Goal: Transaction & Acquisition: Purchase product/service

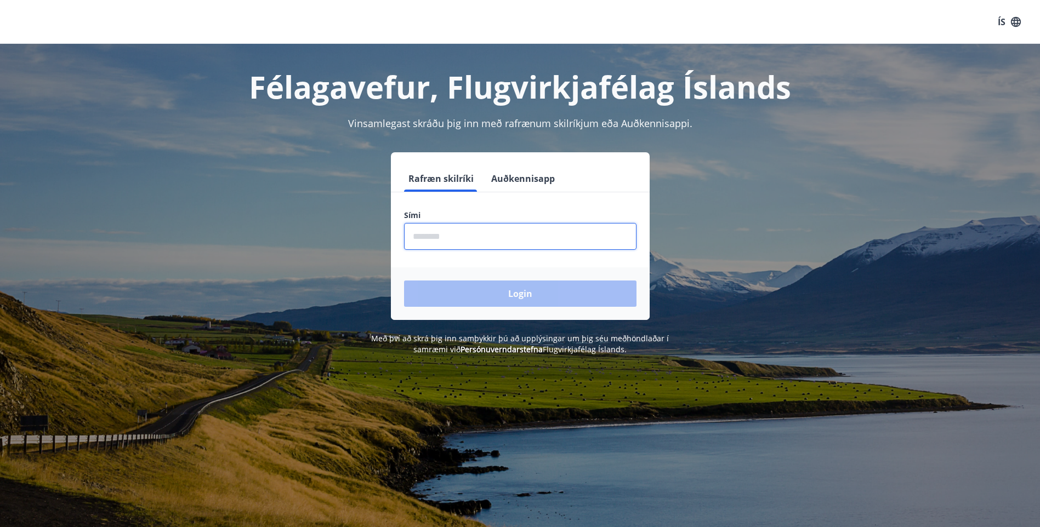
click at [510, 240] on input "phone" at bounding box center [520, 236] width 232 height 27
type input "********"
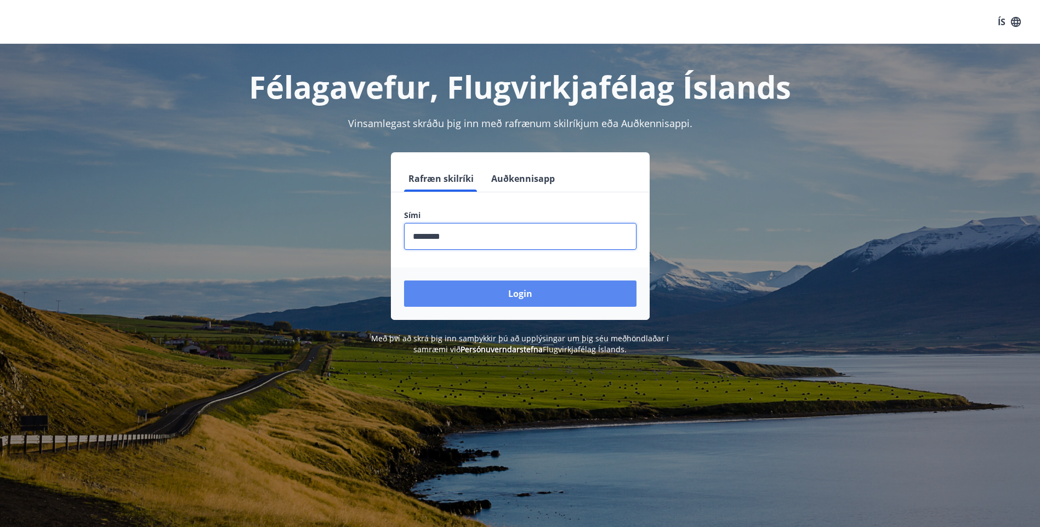
click at [470, 288] on button "Login" at bounding box center [520, 294] width 232 height 26
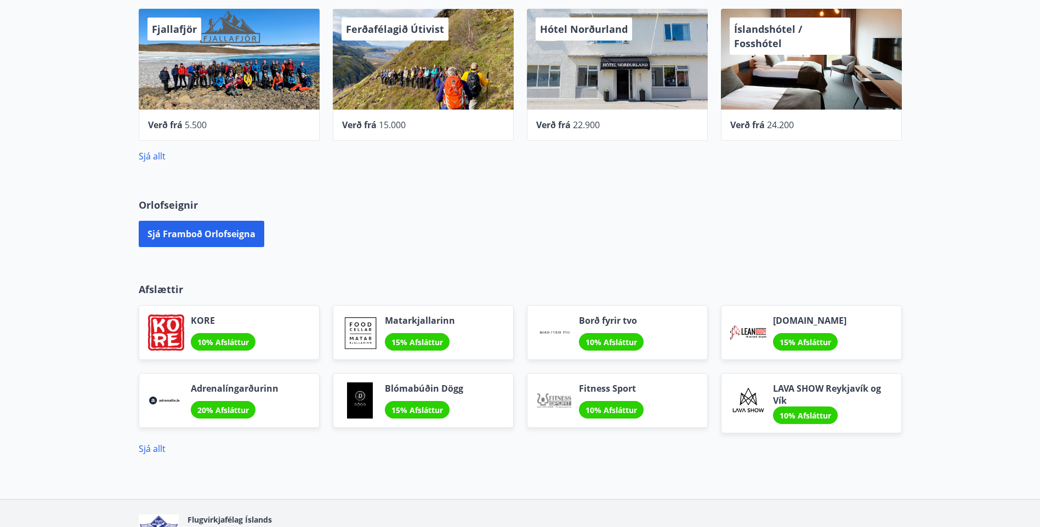
scroll to position [394, 0]
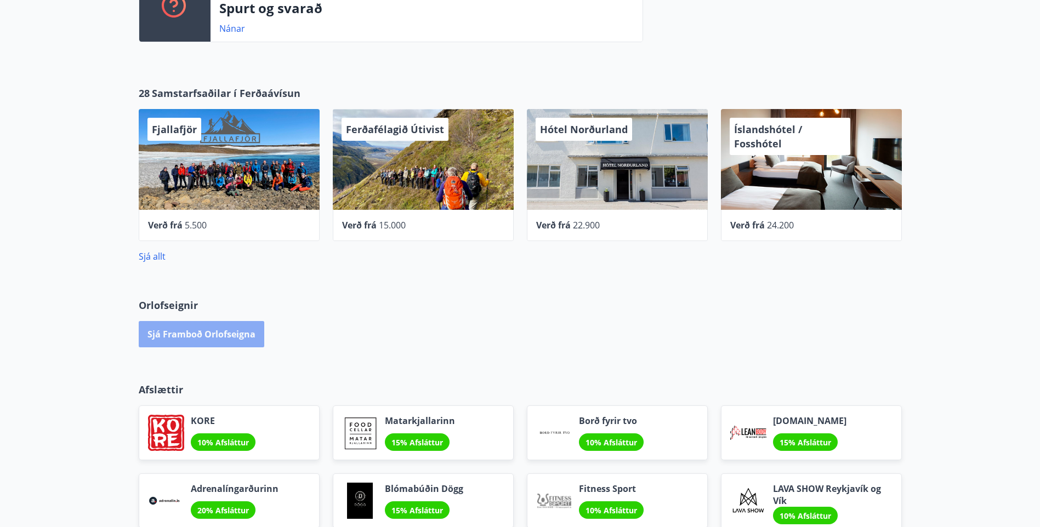
click at [236, 335] on button "Sjá framboð orlofseigna" at bounding box center [202, 334] width 126 height 26
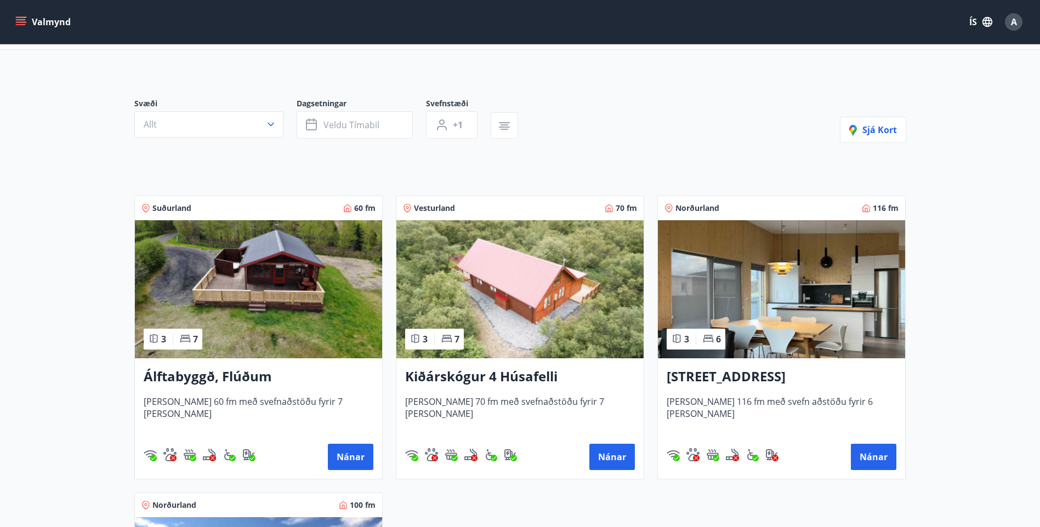
scroll to position [55, 0]
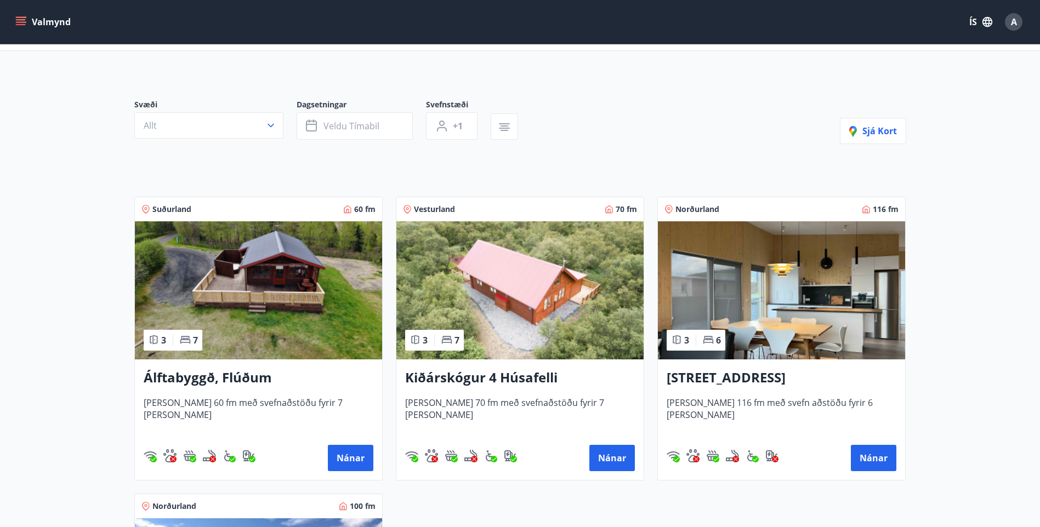
click at [753, 373] on h3 "[STREET_ADDRESS]" at bounding box center [782, 378] width 230 height 20
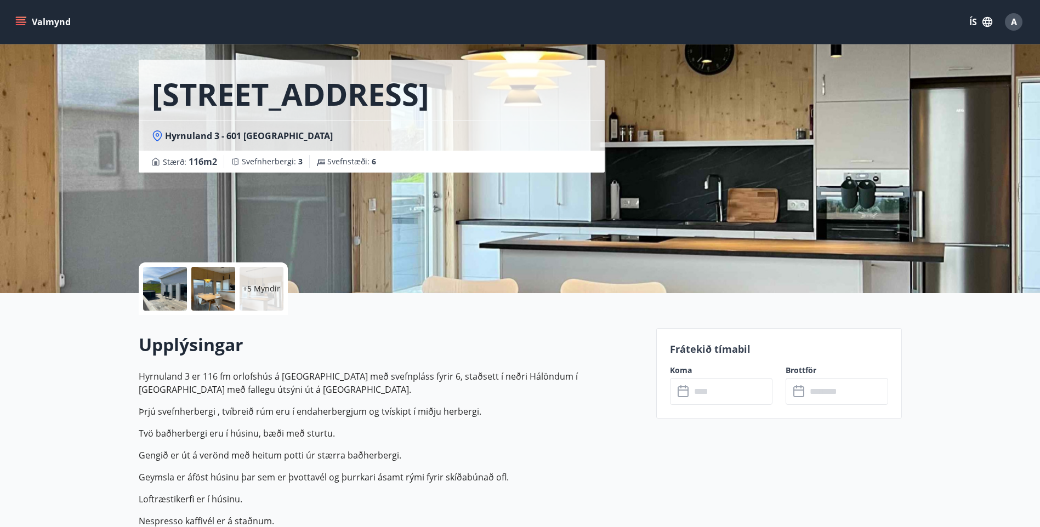
scroll to position [55, 0]
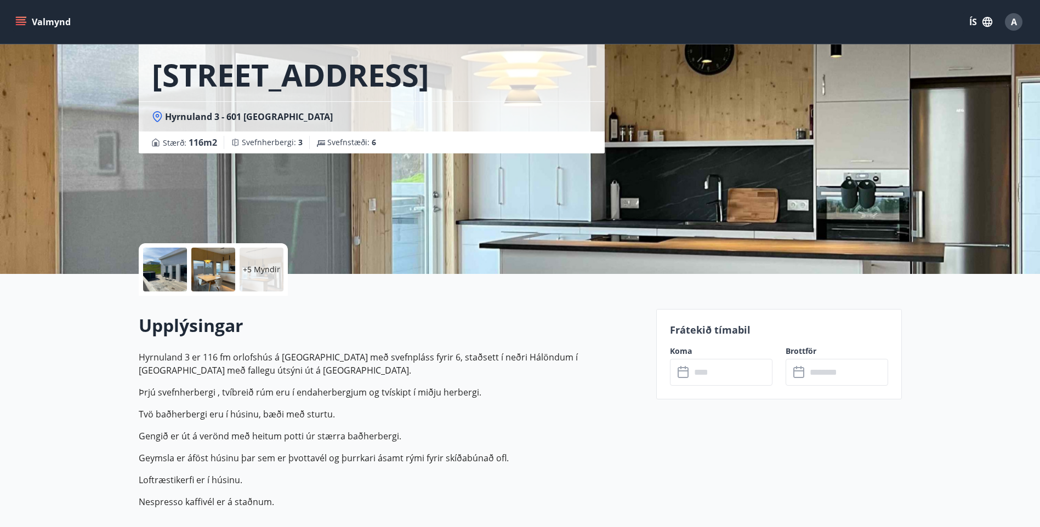
click at [697, 374] on input "text" at bounding box center [732, 372] width 82 height 27
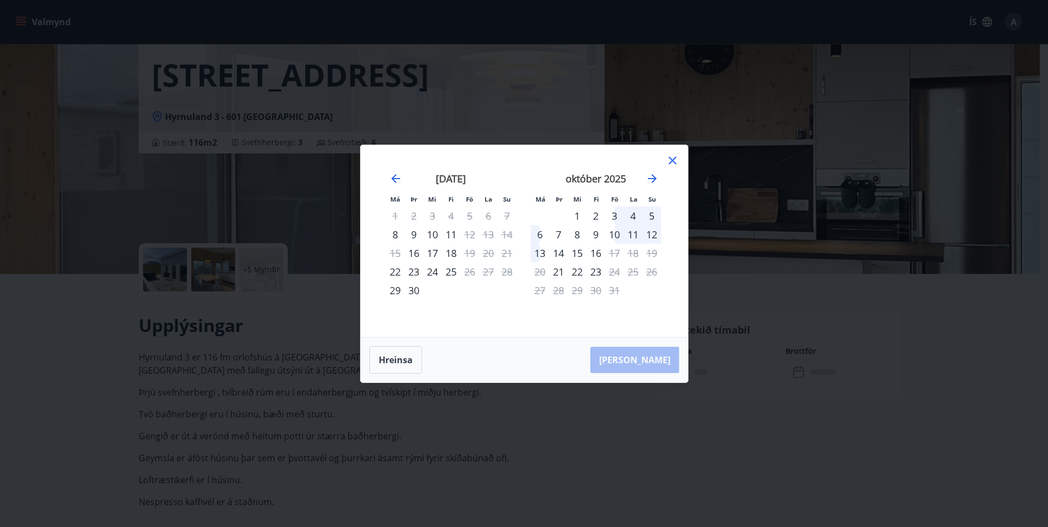
click at [671, 164] on icon at bounding box center [672, 160] width 13 height 13
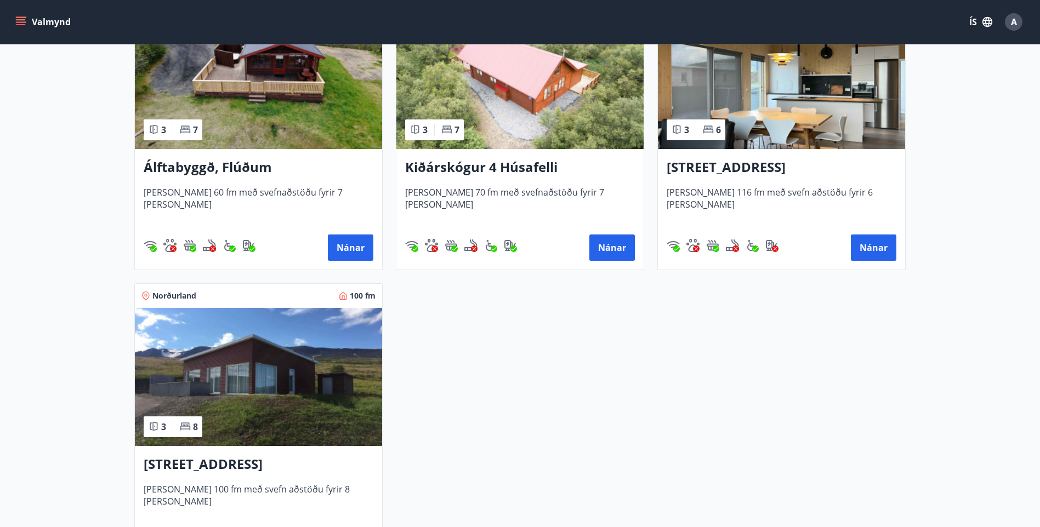
scroll to position [274, 0]
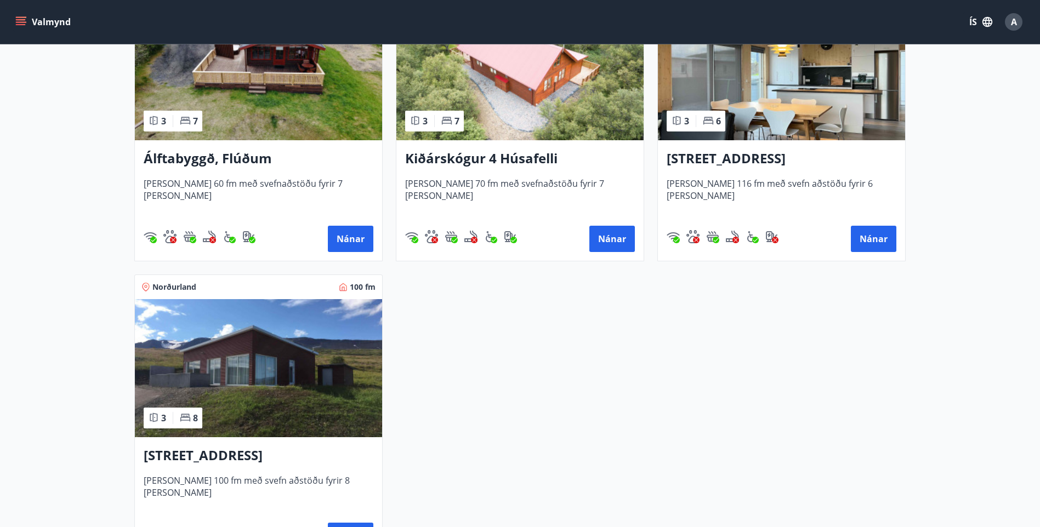
click at [298, 395] on img at bounding box center [258, 368] width 247 height 138
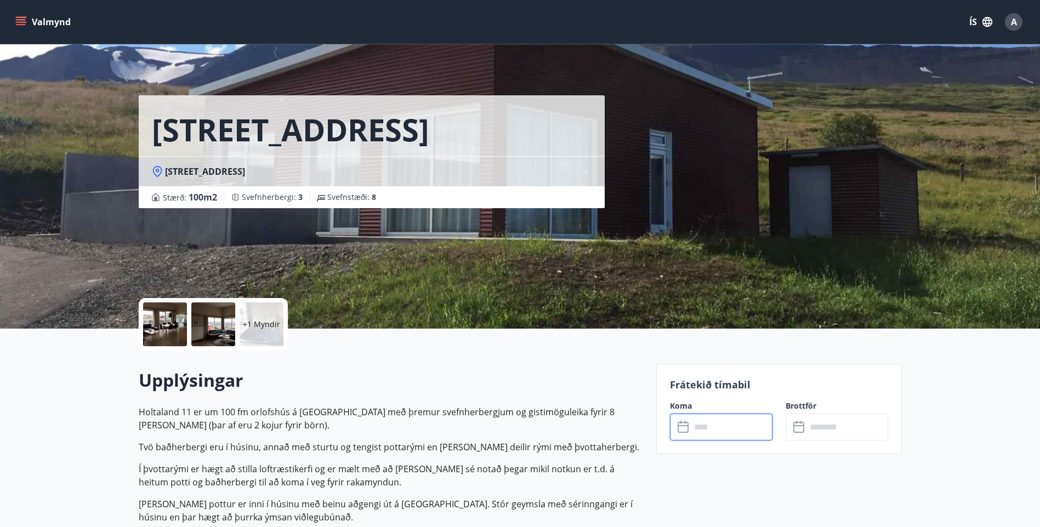
click at [725, 422] on input "text" at bounding box center [732, 427] width 82 height 27
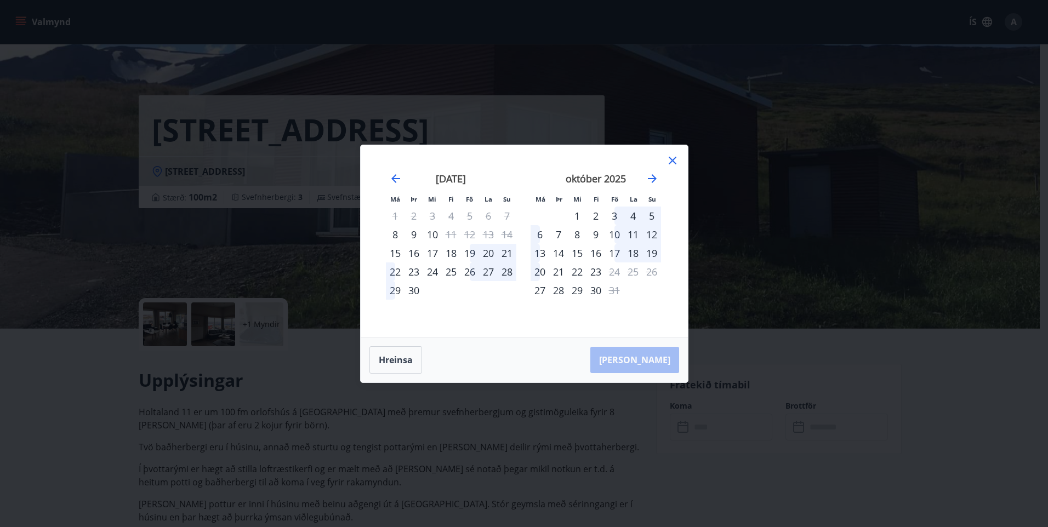
click at [668, 160] on icon at bounding box center [672, 160] width 13 height 13
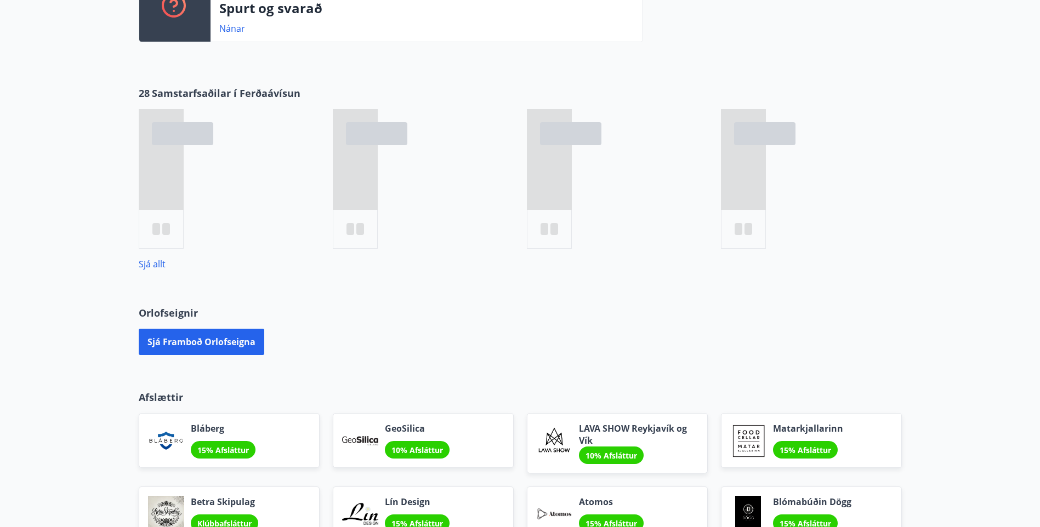
scroll to position [378, 0]
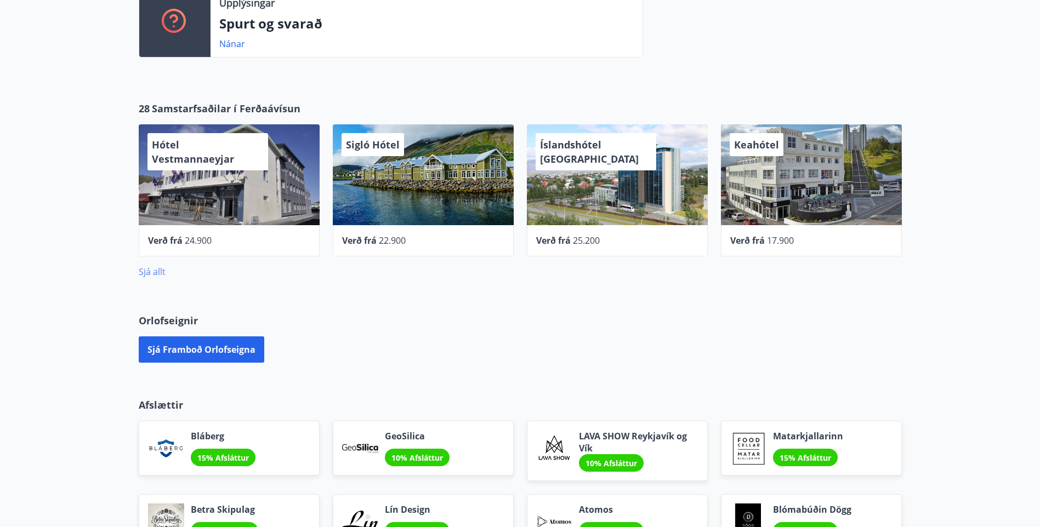
click at [160, 270] on link "Sjá allt" at bounding box center [152, 272] width 27 height 12
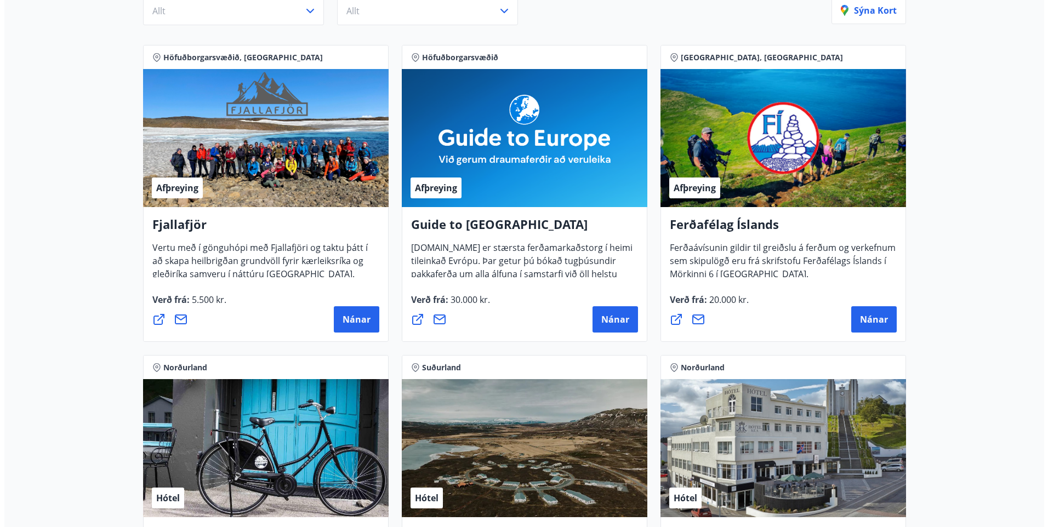
scroll to position [384, 0]
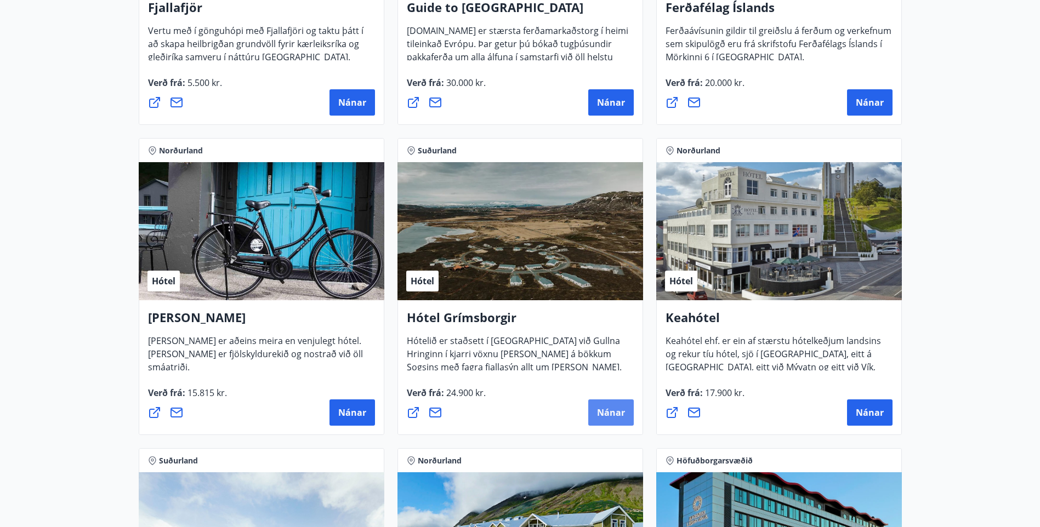
click at [605, 414] on span "Nánar" at bounding box center [611, 413] width 28 height 12
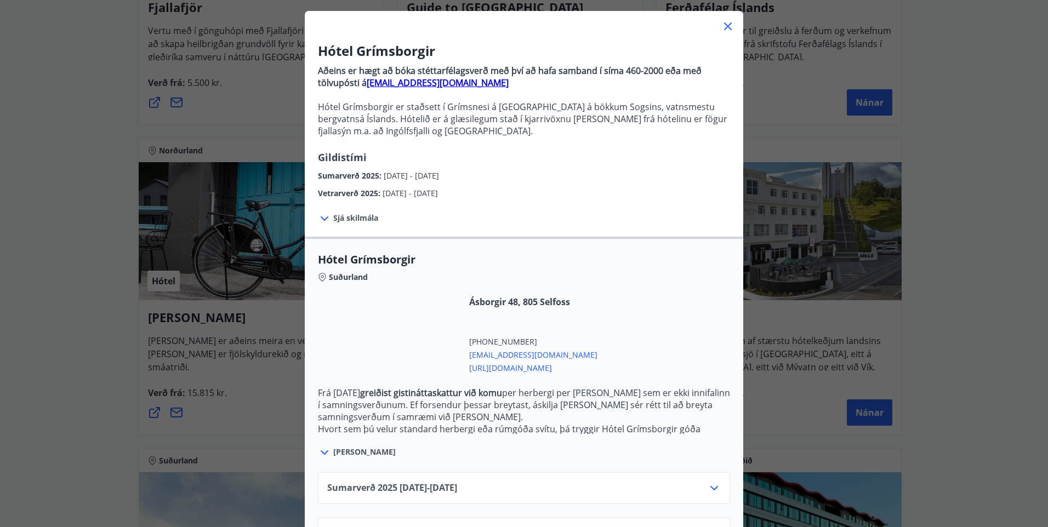
scroll to position [98, 0]
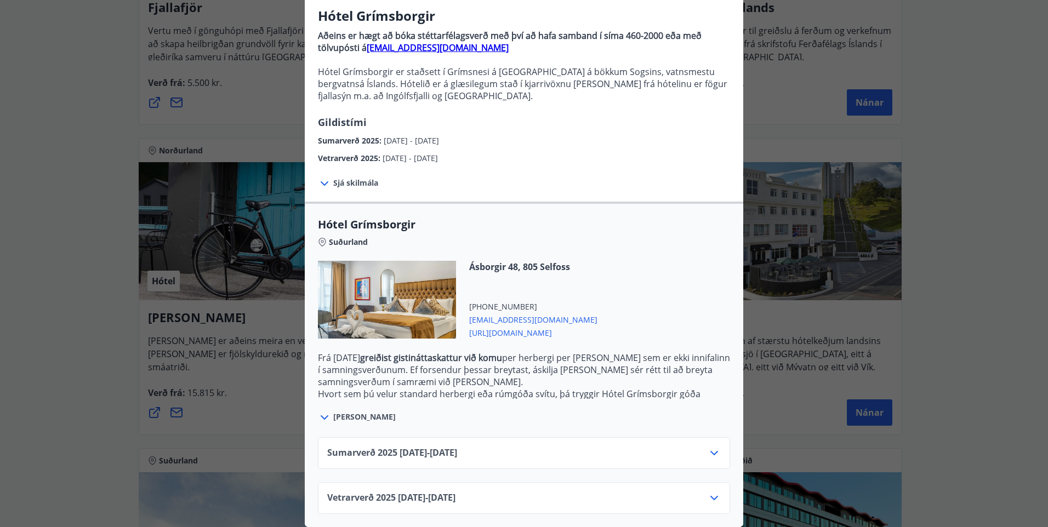
click at [708, 449] on icon at bounding box center [714, 453] width 13 height 13
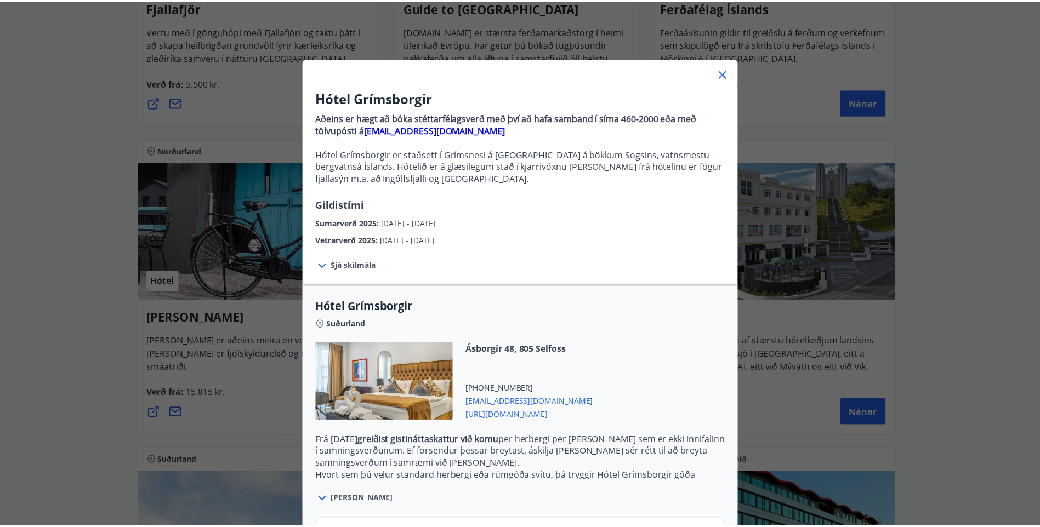
scroll to position [0, 0]
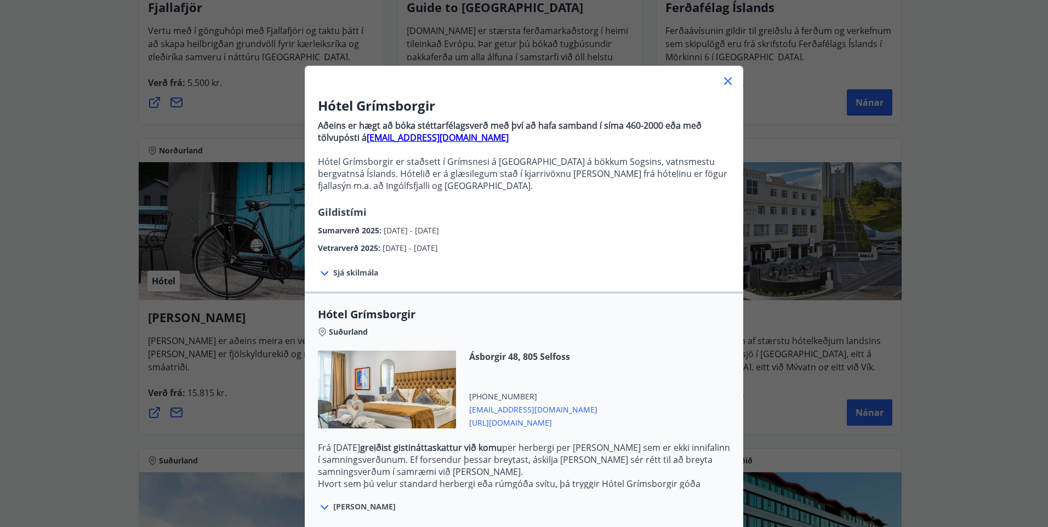
click at [725, 82] on icon at bounding box center [728, 81] width 13 height 13
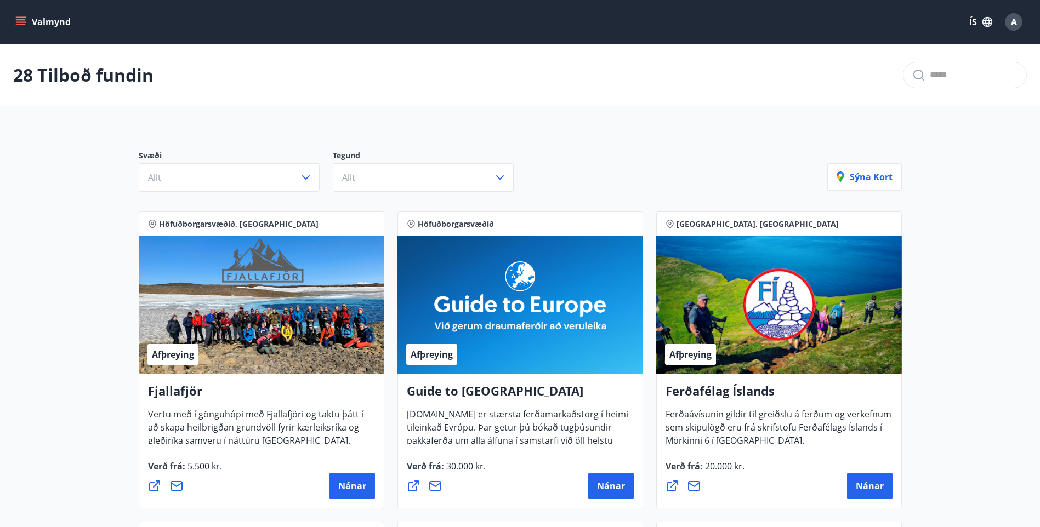
click at [15, 14] on button "Valmynd" at bounding box center [44, 22] width 62 height 20
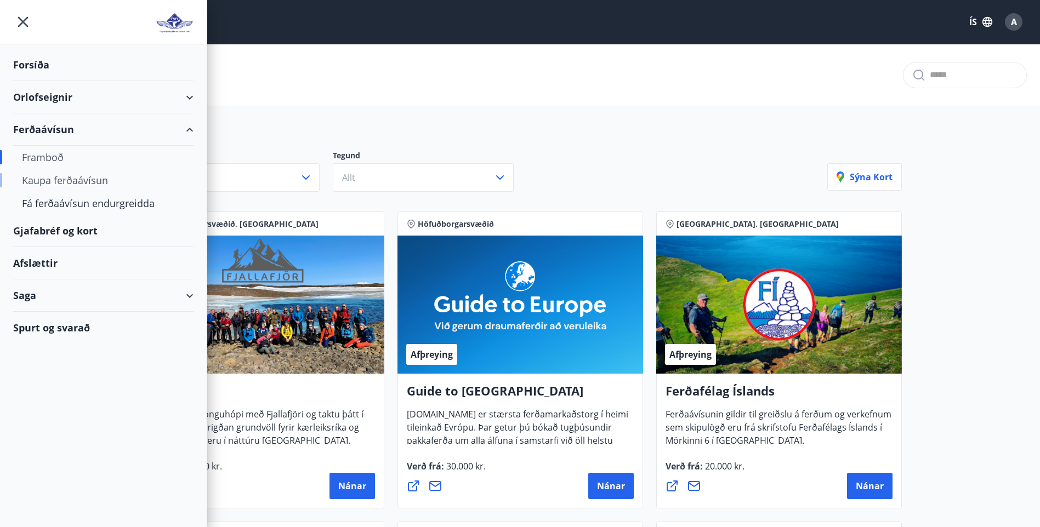
click at [90, 183] on div "Kaupa ferðaávísun" at bounding box center [103, 180] width 163 height 23
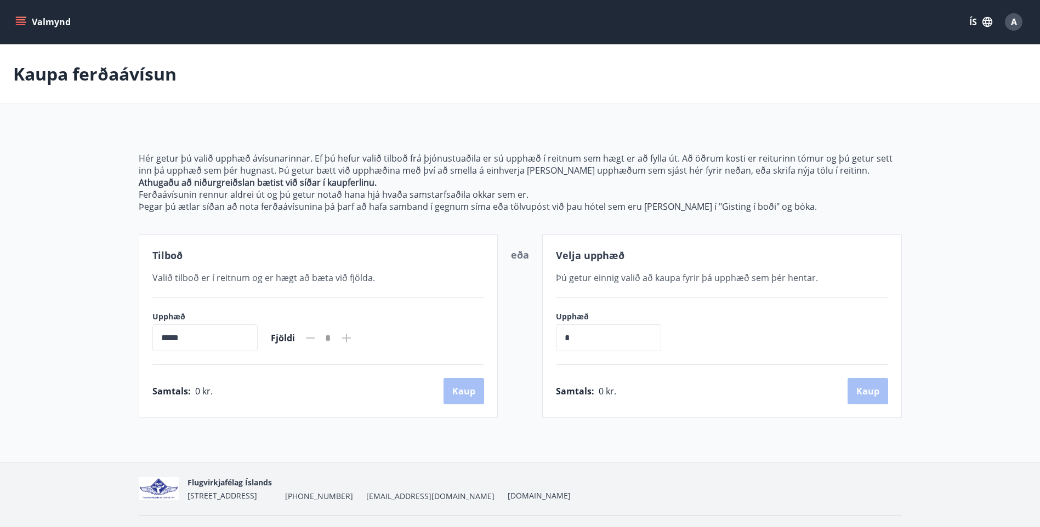
click at [247, 342] on input "*****" at bounding box center [204, 338] width 105 height 27
click at [208, 337] on input "*****" at bounding box center [204, 338] width 105 height 27
click at [353, 339] on icon at bounding box center [346, 338] width 13 height 13
drag, startPoint x: 618, startPoint y: 345, endPoint x: 438, endPoint y: 348, distance: 180.4
click at [438, 348] on div "Tilboð Valið tilboð er í reitnum og er hægt að [PERSON_NAME] við fjölda. Upphæð…" at bounding box center [520, 327] width 763 height 184
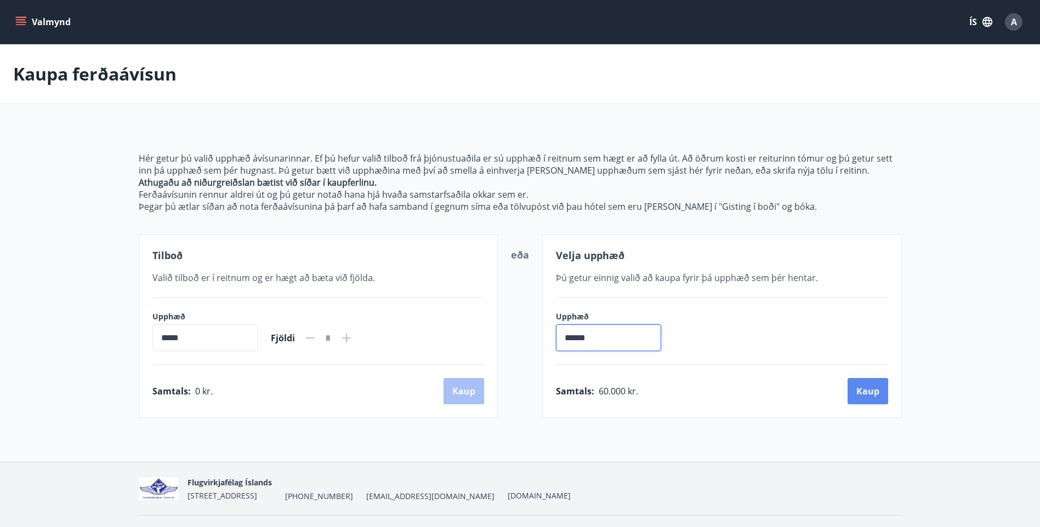
type input "******"
click at [883, 393] on button "Kaup" at bounding box center [868, 391] width 41 height 26
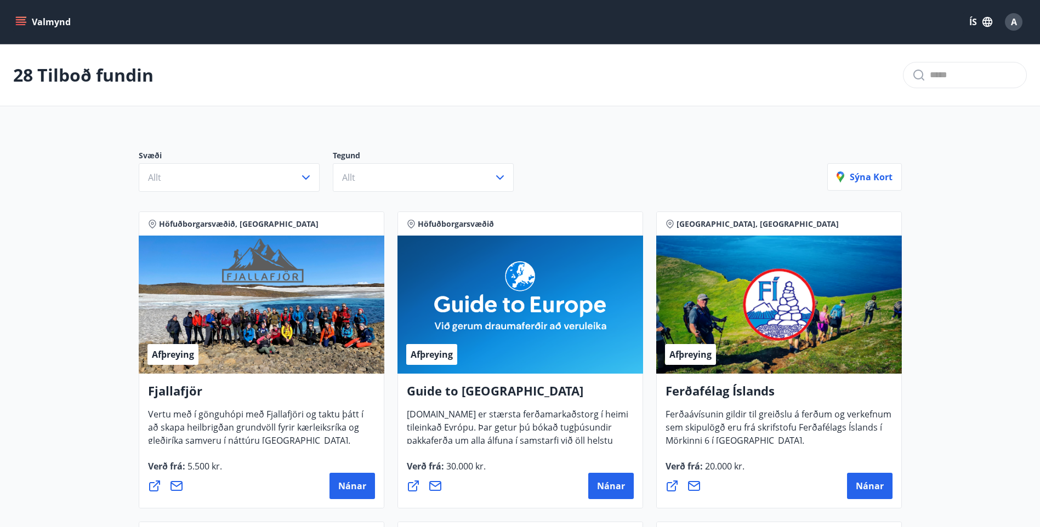
click at [24, 19] on icon "menu" at bounding box center [21, 19] width 10 height 1
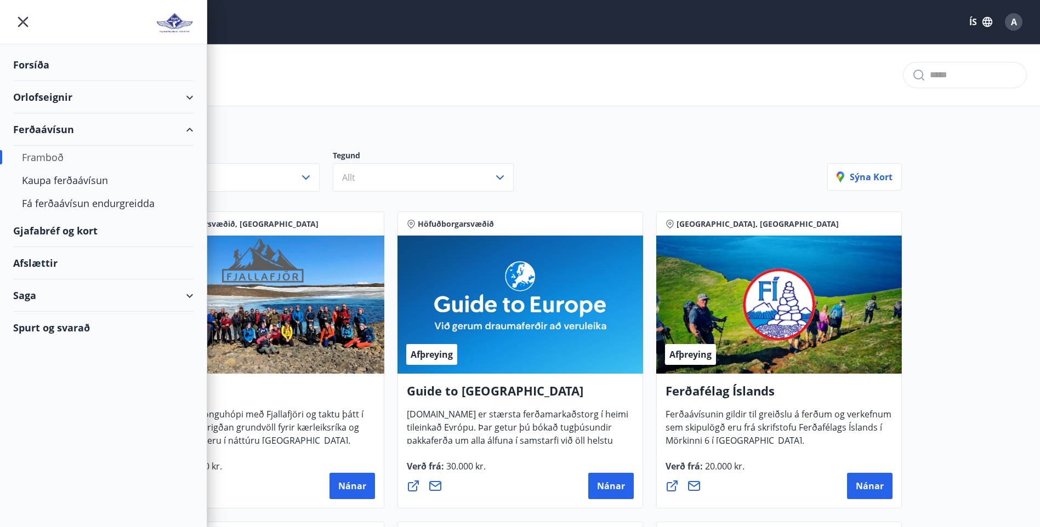
click at [89, 234] on div "Gjafabréf og kort" at bounding box center [103, 231] width 180 height 32
click at [191, 304] on div "Saga" at bounding box center [103, 296] width 180 height 32
click at [68, 393] on div "Punktar" at bounding box center [103, 392] width 163 height 23
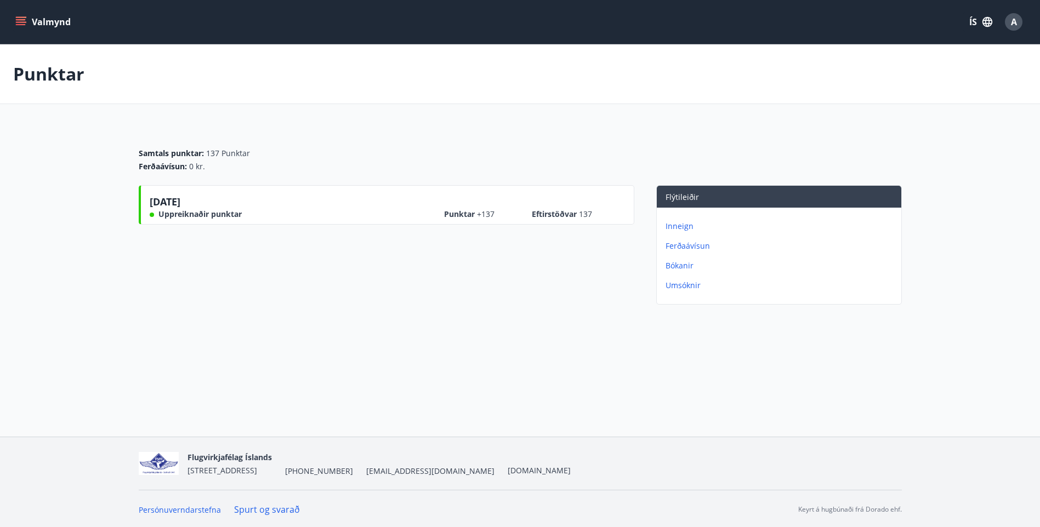
click at [684, 228] on p "Inneign" at bounding box center [781, 226] width 231 height 11
click at [691, 247] on p "Punktar" at bounding box center [781, 246] width 231 height 11
click at [690, 266] on p "Bókanir" at bounding box center [781, 265] width 231 height 11
click at [690, 284] on p "Umsóknir" at bounding box center [781, 285] width 231 height 11
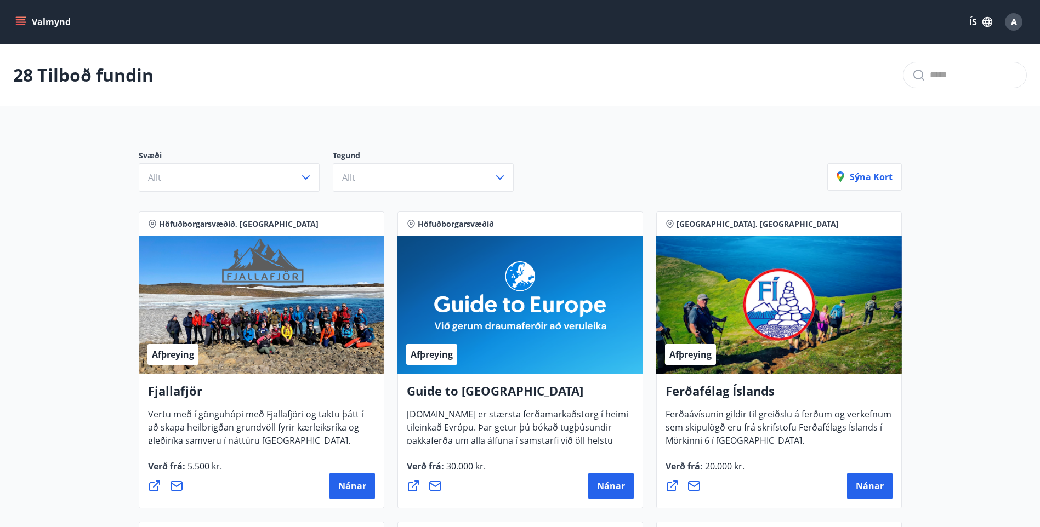
click at [20, 21] on icon "menu" at bounding box center [20, 21] width 11 height 11
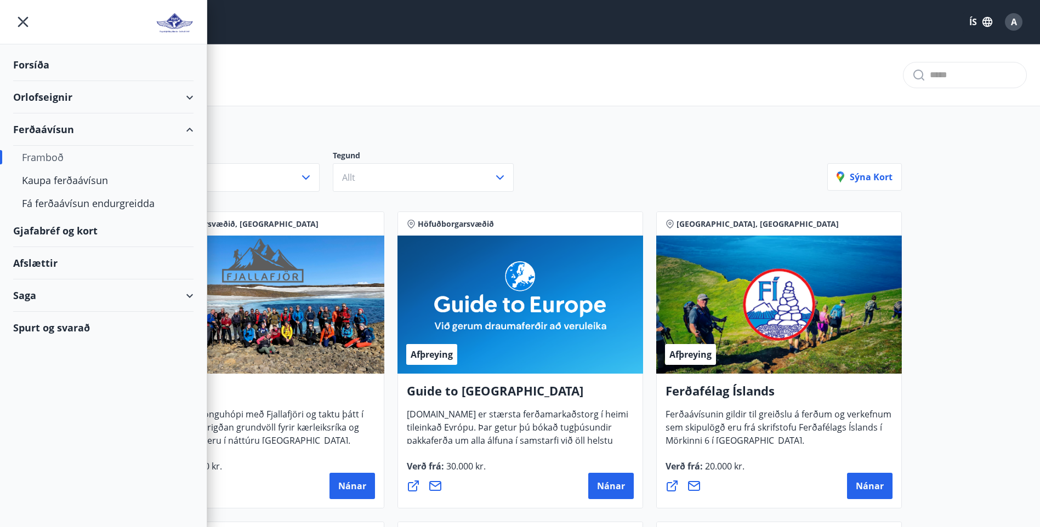
click at [173, 289] on div "Saga" at bounding box center [103, 296] width 180 height 32
click at [177, 293] on div "Saga" at bounding box center [103, 296] width 180 height 32
click at [42, 270] on div "Afslættir" at bounding box center [103, 263] width 180 height 32
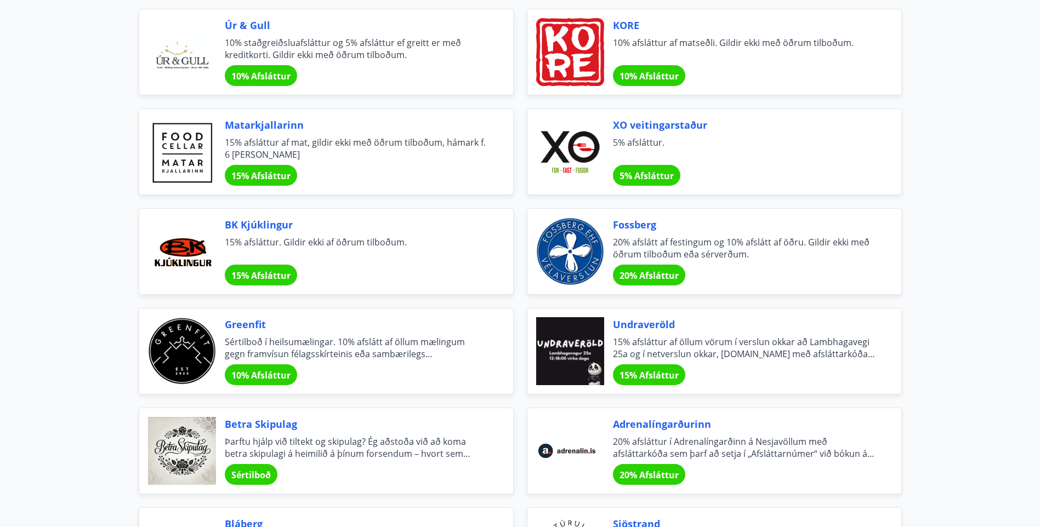
scroll to position [1097, 0]
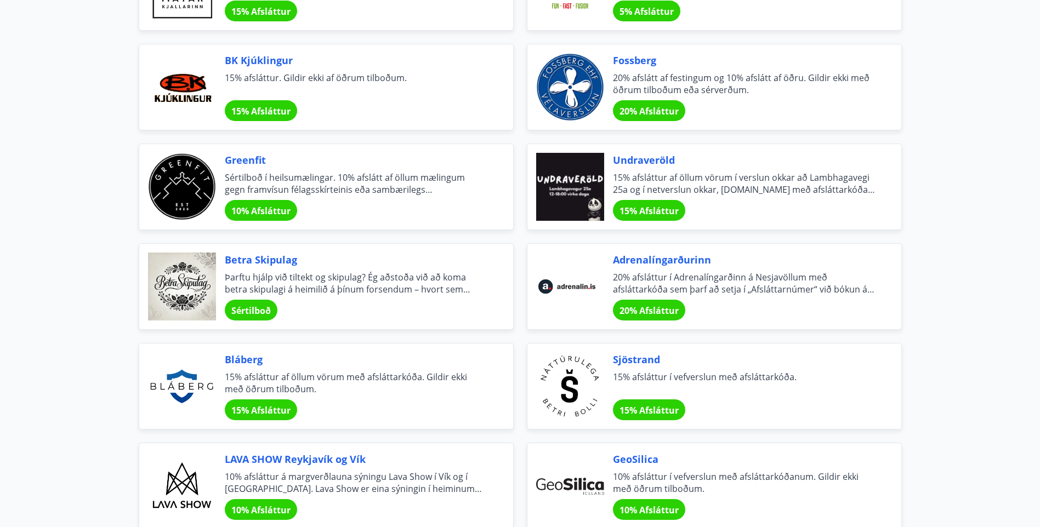
click at [271, 307] on div "Sértilboð" at bounding box center [251, 310] width 53 height 21
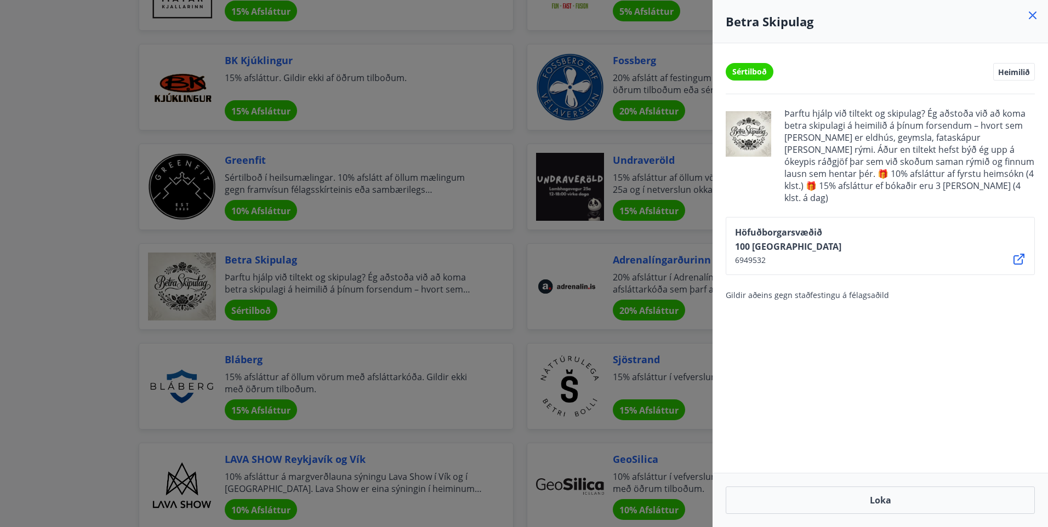
click at [1032, 16] on icon at bounding box center [1033, 16] width 8 height 8
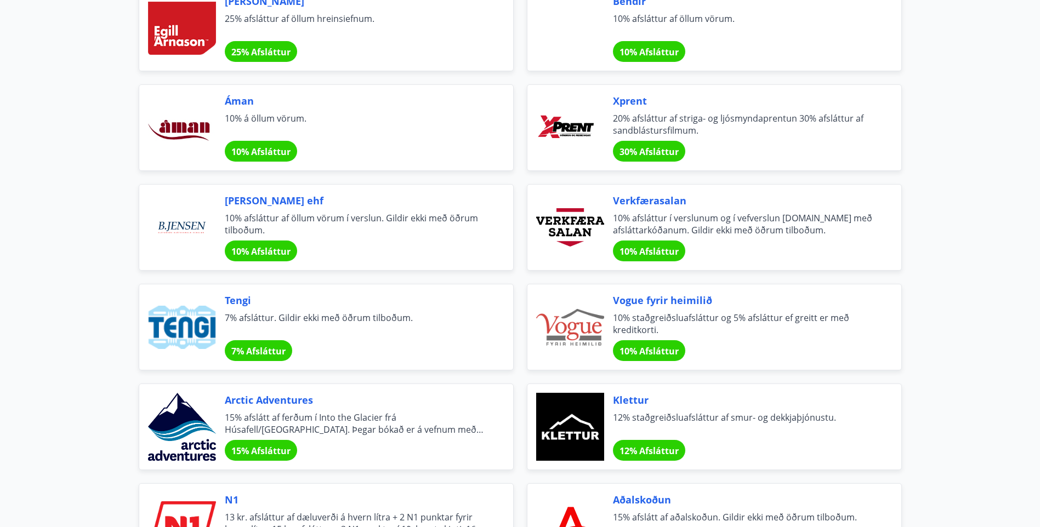
scroll to position [1809, 0]
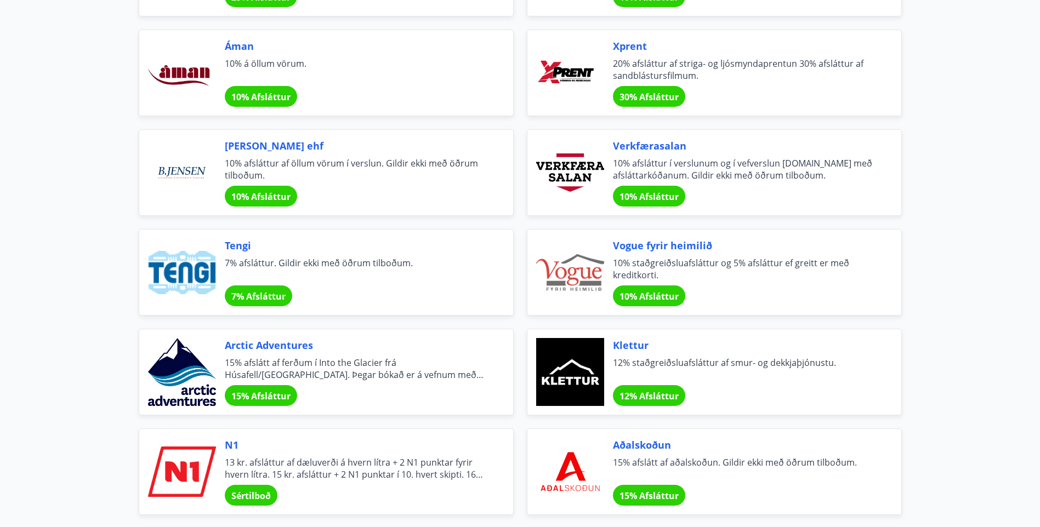
click at [655, 401] on span "12% Afsláttur" at bounding box center [649, 396] width 59 height 12
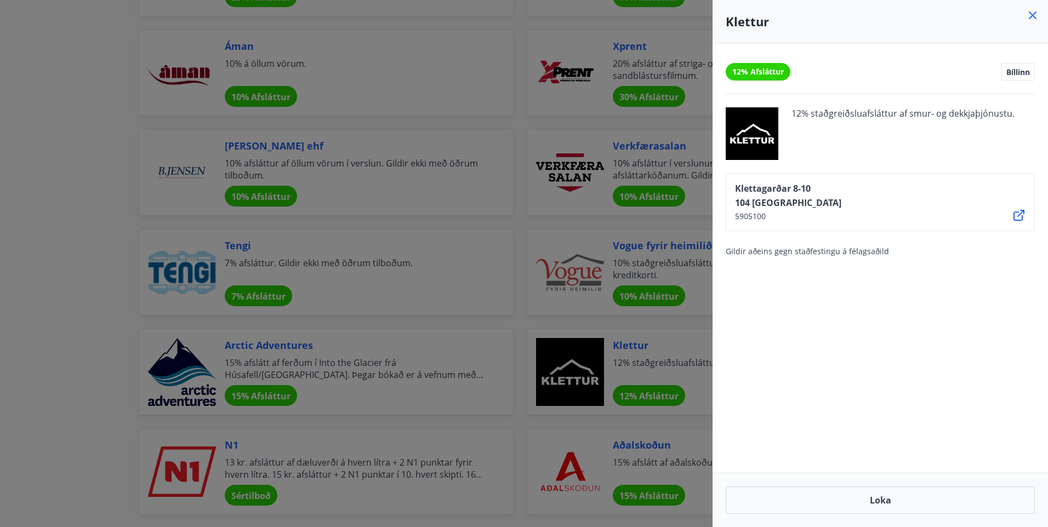
click at [694, 332] on div at bounding box center [524, 263] width 1048 height 527
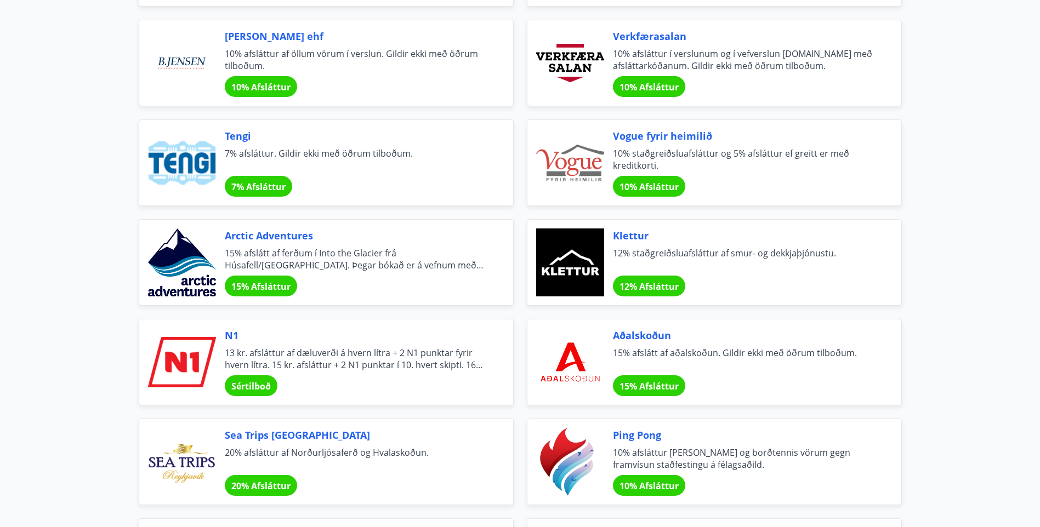
scroll to position [1974, 0]
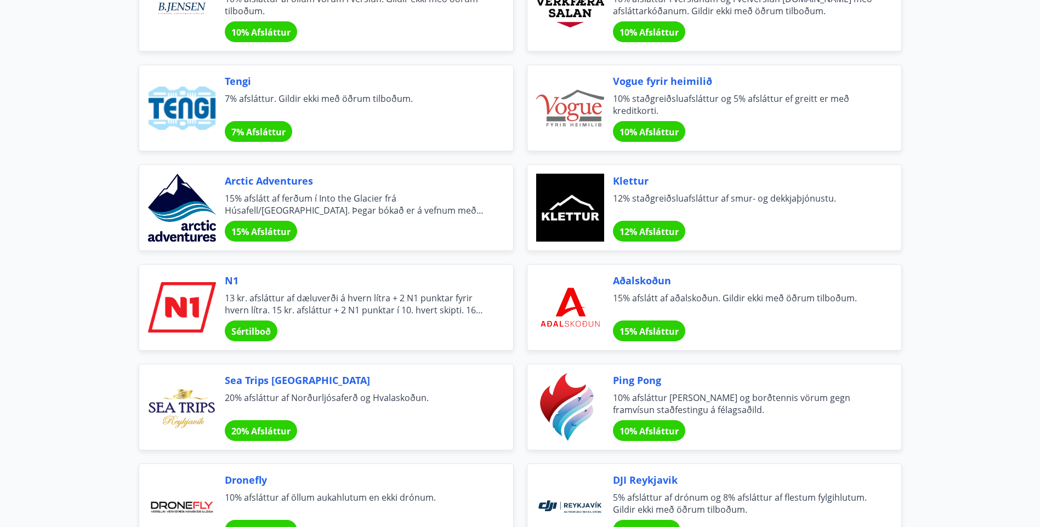
click at [668, 434] on span "10% Afsláttur" at bounding box center [649, 431] width 59 height 12
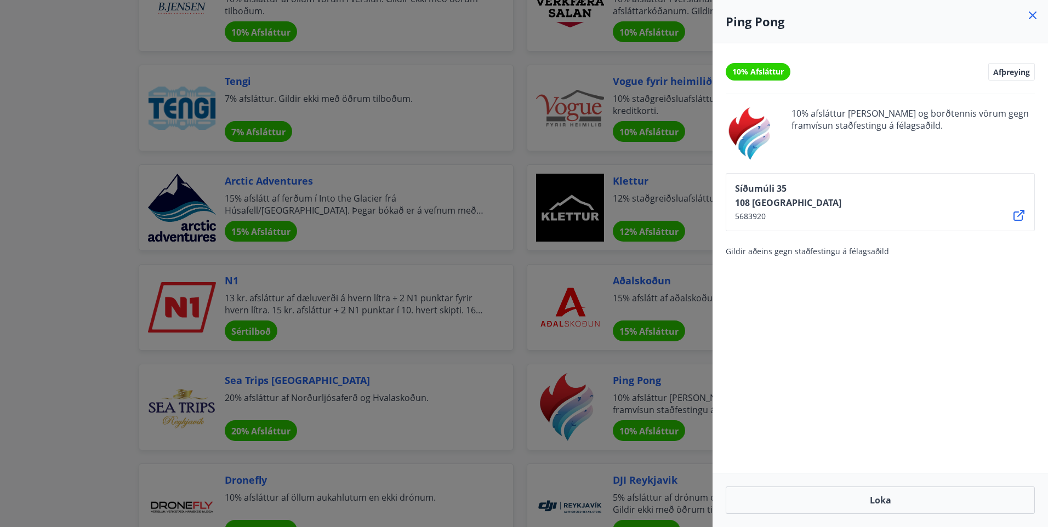
click at [678, 362] on div at bounding box center [524, 263] width 1048 height 527
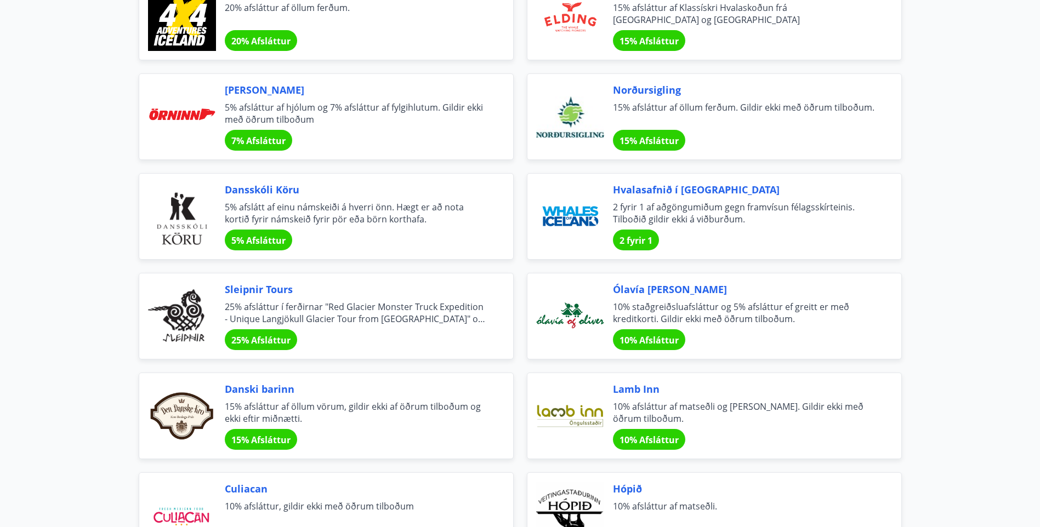
scroll to position [2796, 0]
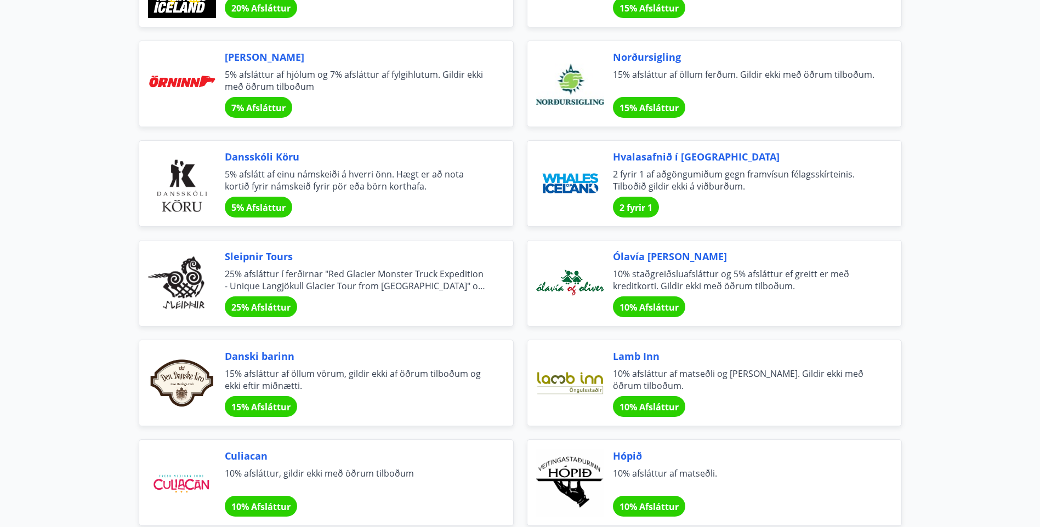
click at [277, 412] on span "15% Afsláttur" at bounding box center [260, 407] width 59 height 12
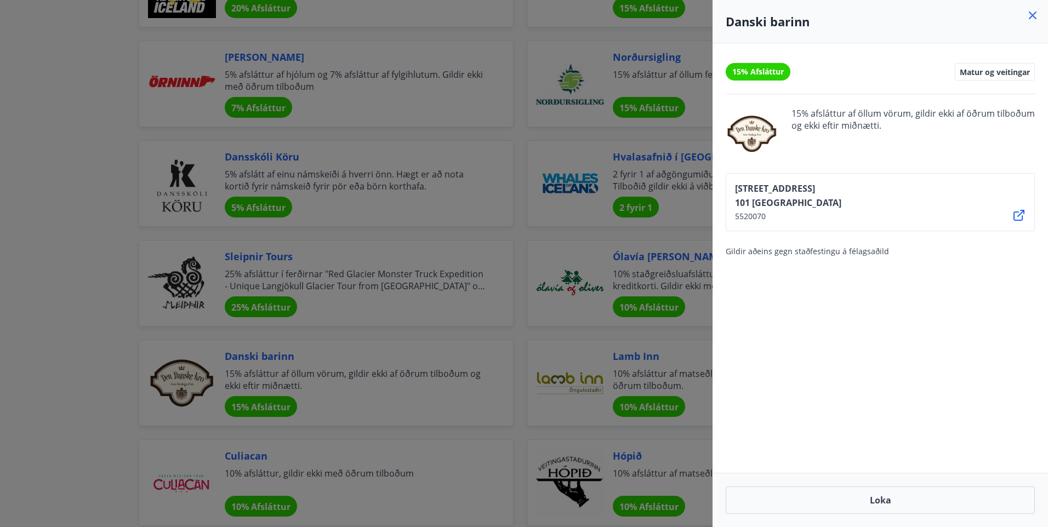
click at [488, 397] on div at bounding box center [524, 263] width 1048 height 527
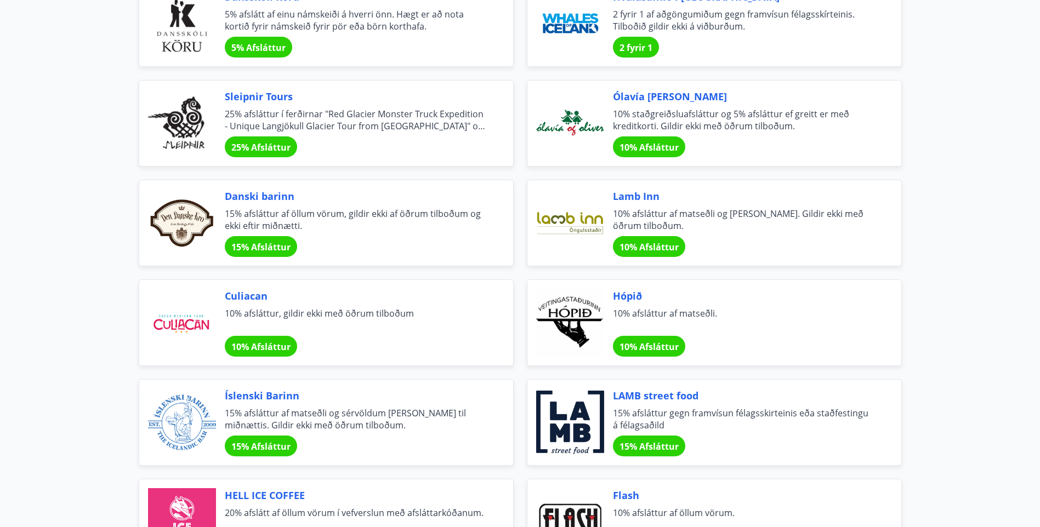
scroll to position [2961, 0]
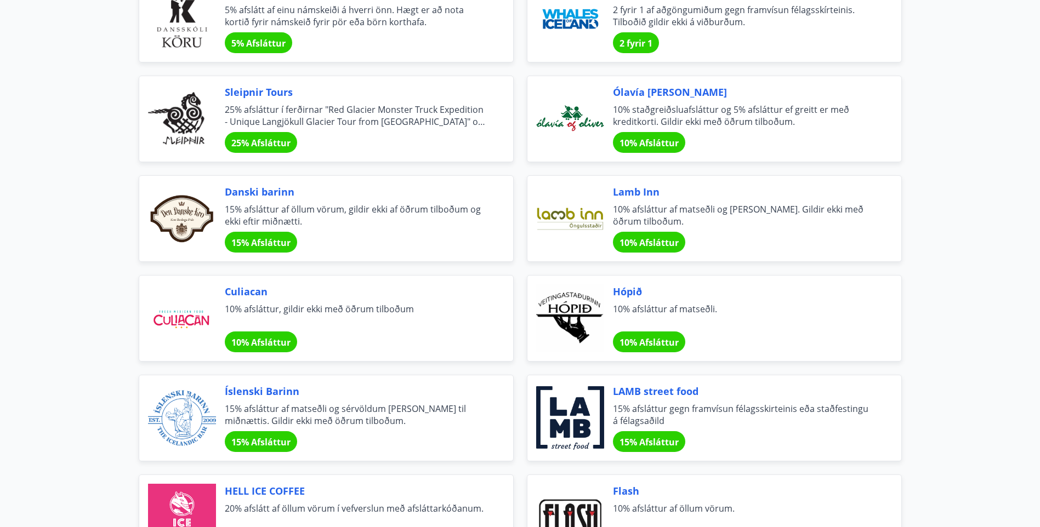
click at [285, 346] on span "10% Afsláttur" at bounding box center [260, 343] width 59 height 12
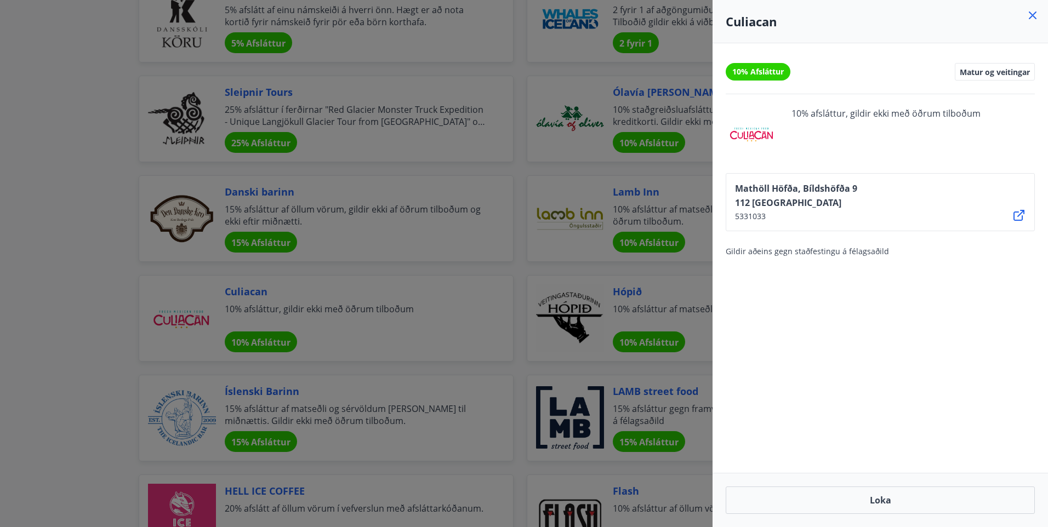
click at [456, 366] on div at bounding box center [524, 263] width 1048 height 527
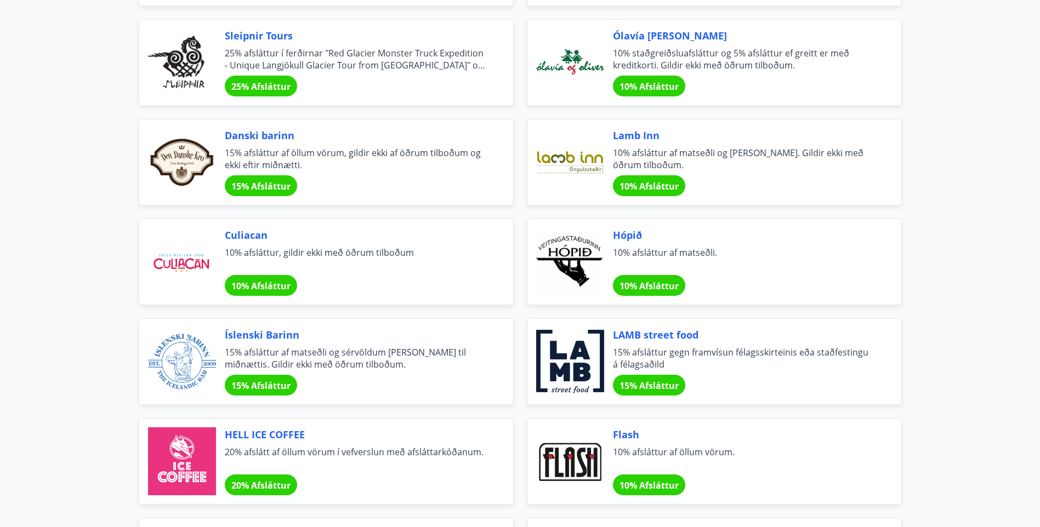
scroll to position [3125, 0]
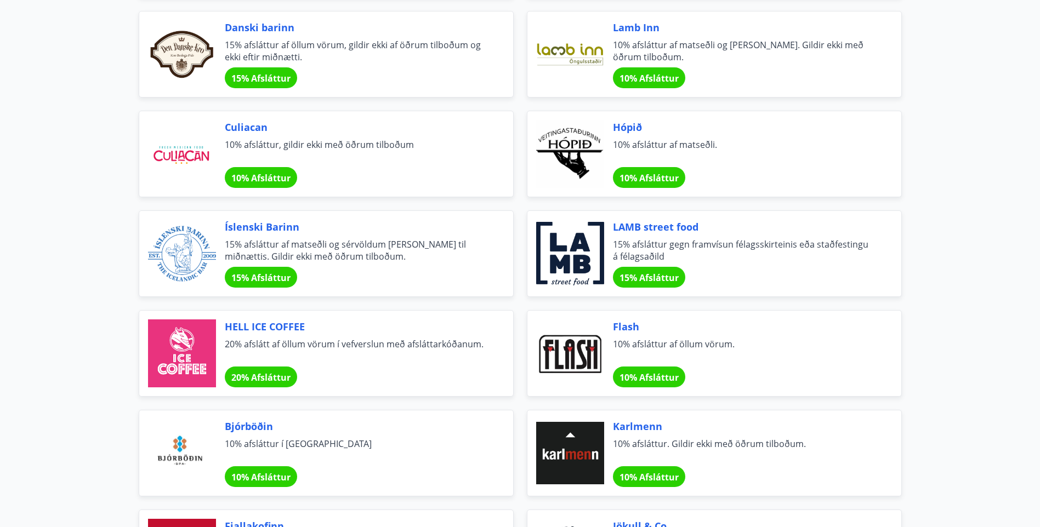
click at [275, 473] on span "10% Afsláttur" at bounding box center [260, 478] width 59 height 12
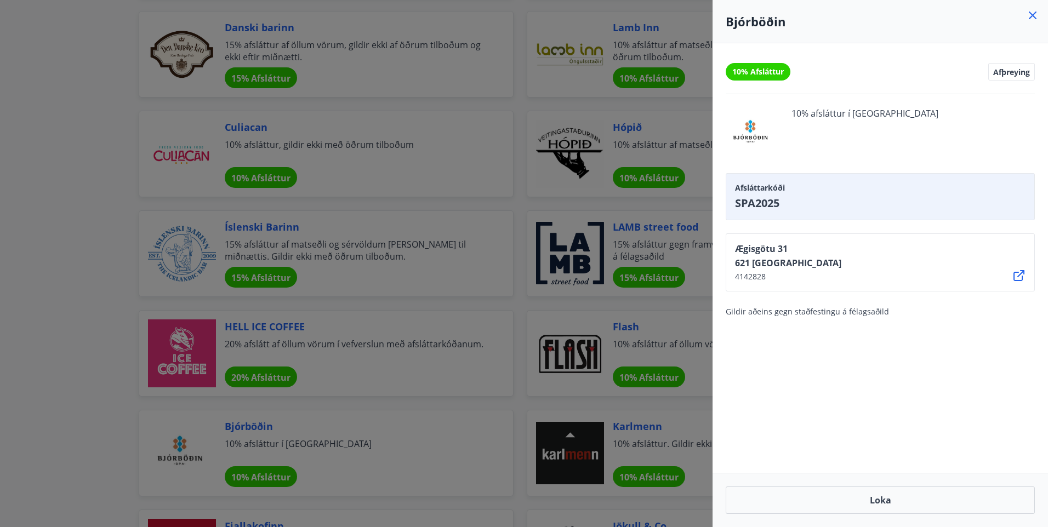
click at [400, 439] on div at bounding box center [524, 263] width 1048 height 527
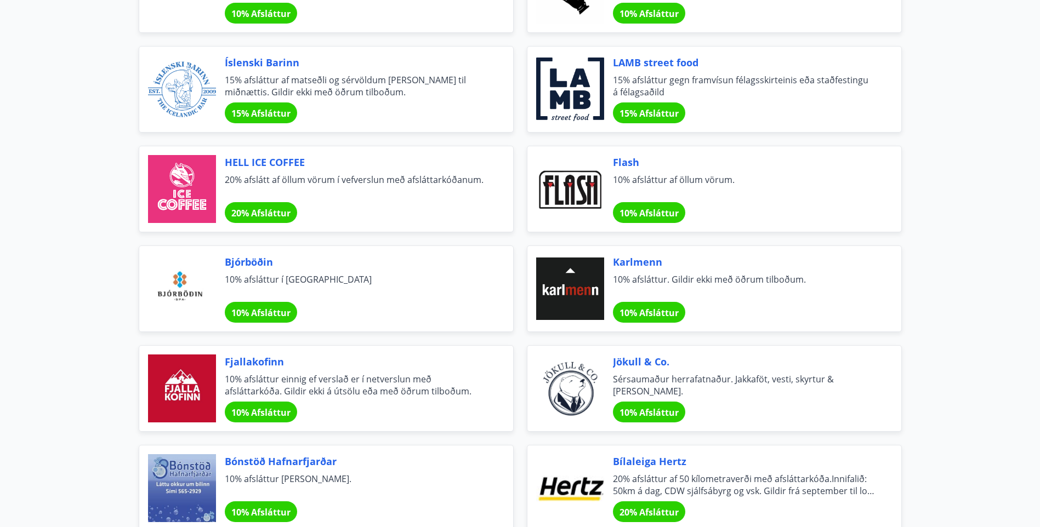
scroll to position [3399, 0]
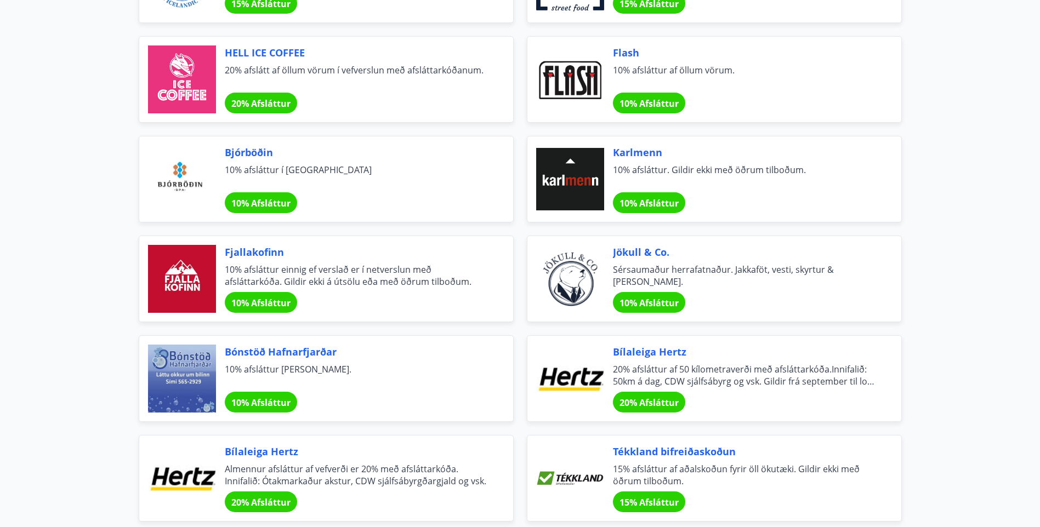
click at [277, 404] on span "10% Afsláttur" at bounding box center [260, 403] width 59 height 12
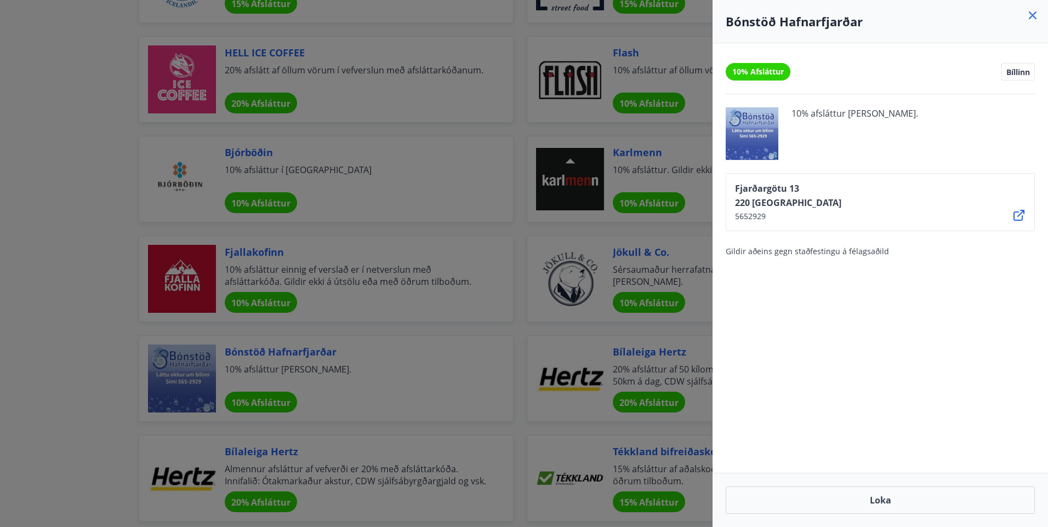
click at [478, 373] on div at bounding box center [524, 263] width 1048 height 527
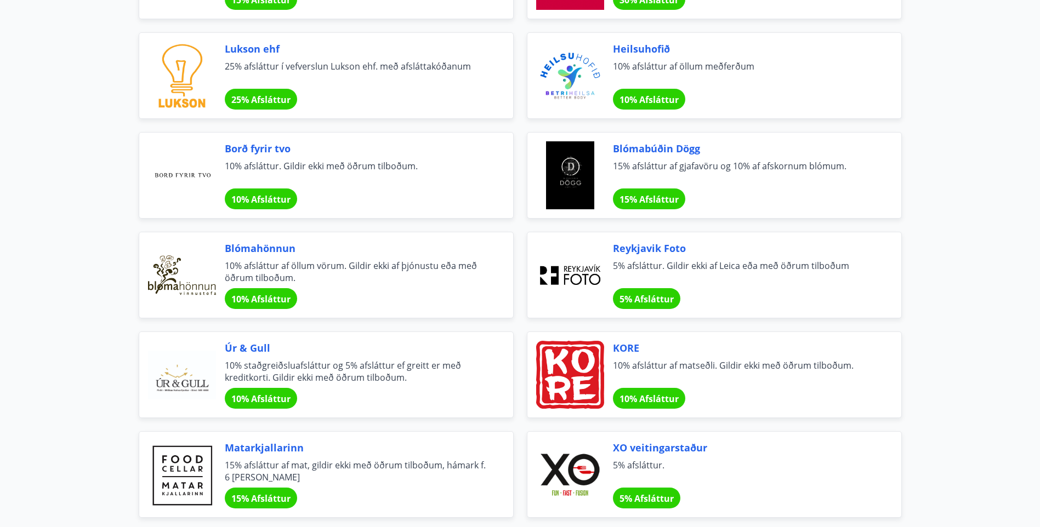
scroll to position [0, 0]
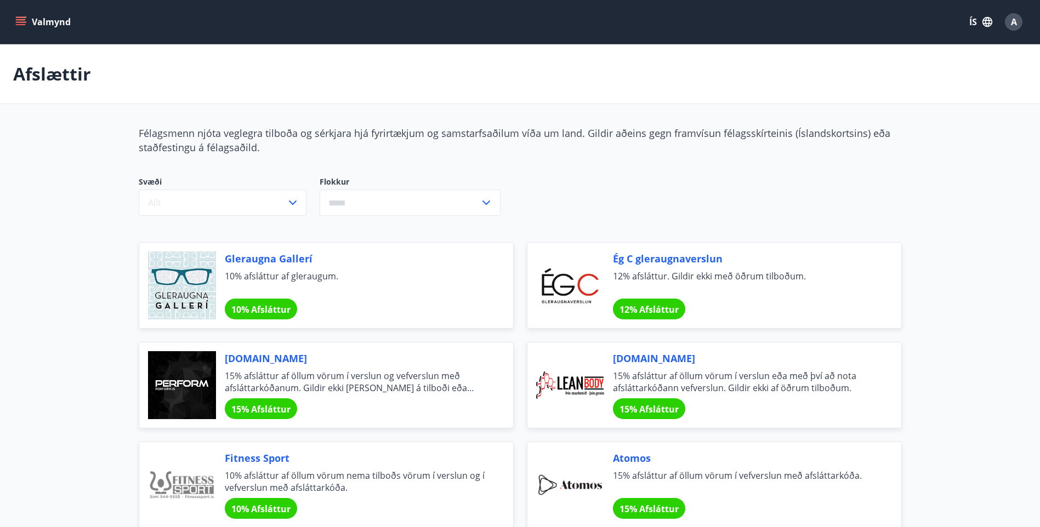
click at [21, 7] on div "Valmynd ÍS A" at bounding box center [520, 22] width 1040 height 44
click at [18, 15] on button "Valmynd" at bounding box center [44, 22] width 62 height 20
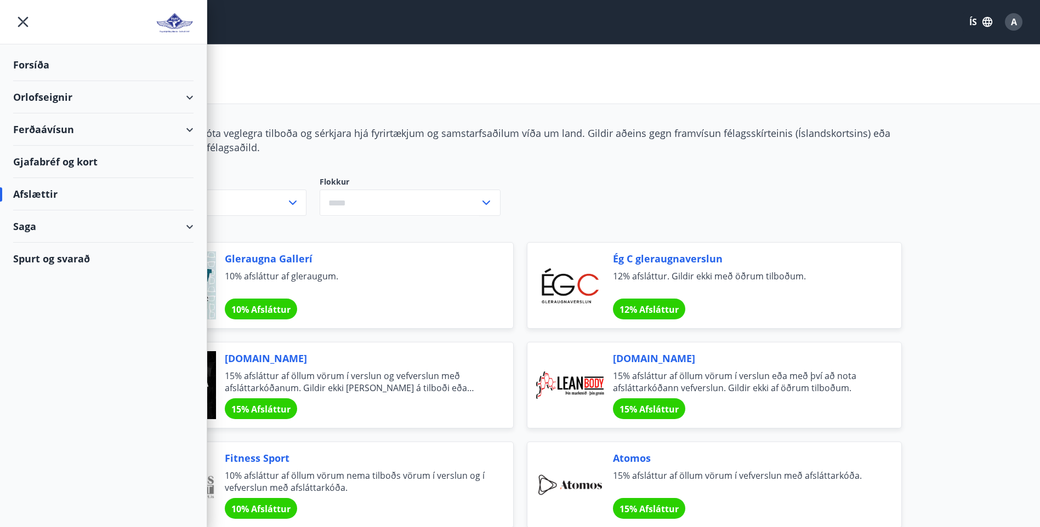
click at [117, 92] on div "Orlofseignir" at bounding box center [103, 97] width 180 height 32
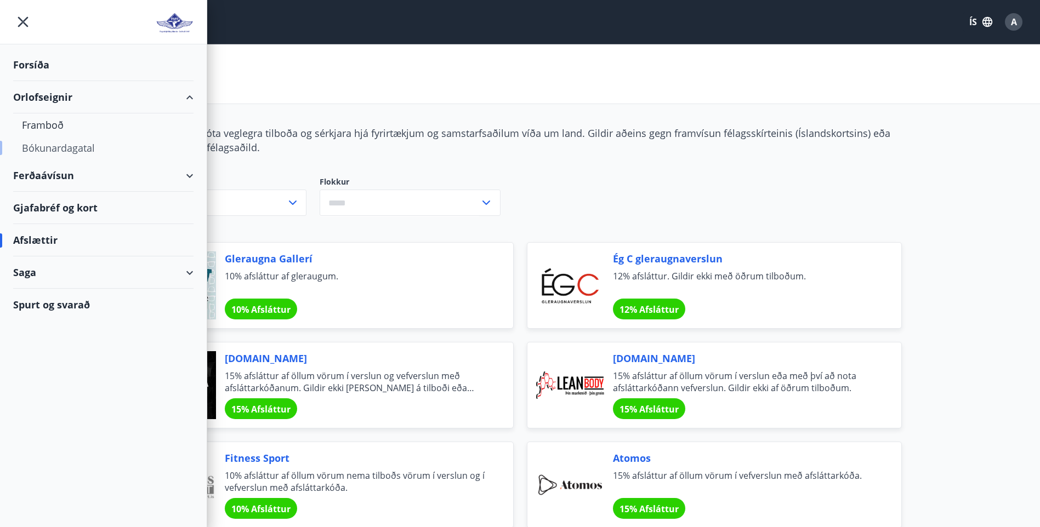
click at [92, 153] on div "Bókunardagatal" at bounding box center [103, 148] width 163 height 23
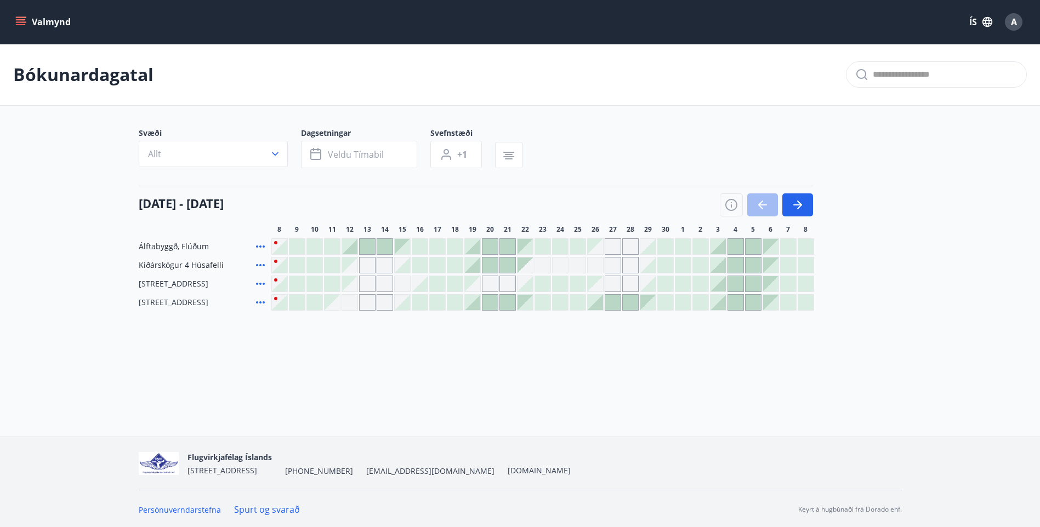
click at [21, 22] on icon "menu" at bounding box center [22, 21] width 12 height 1
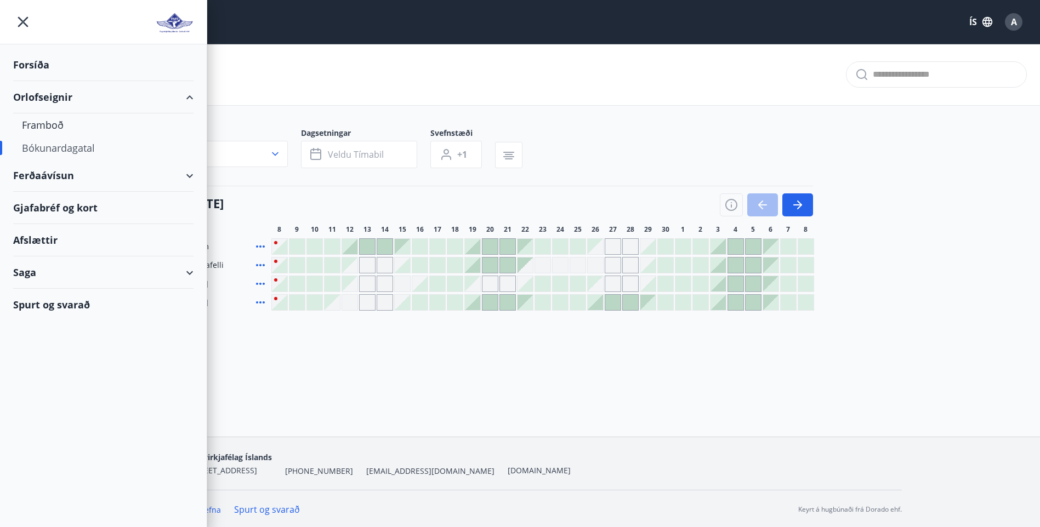
click at [76, 306] on div "Spurt og svarað" at bounding box center [103, 305] width 180 height 32
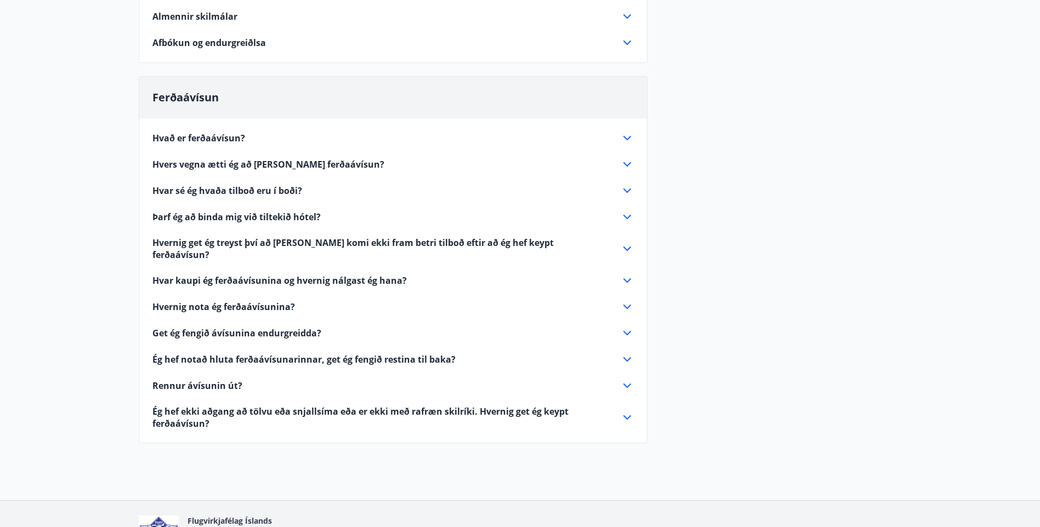
scroll to position [219, 0]
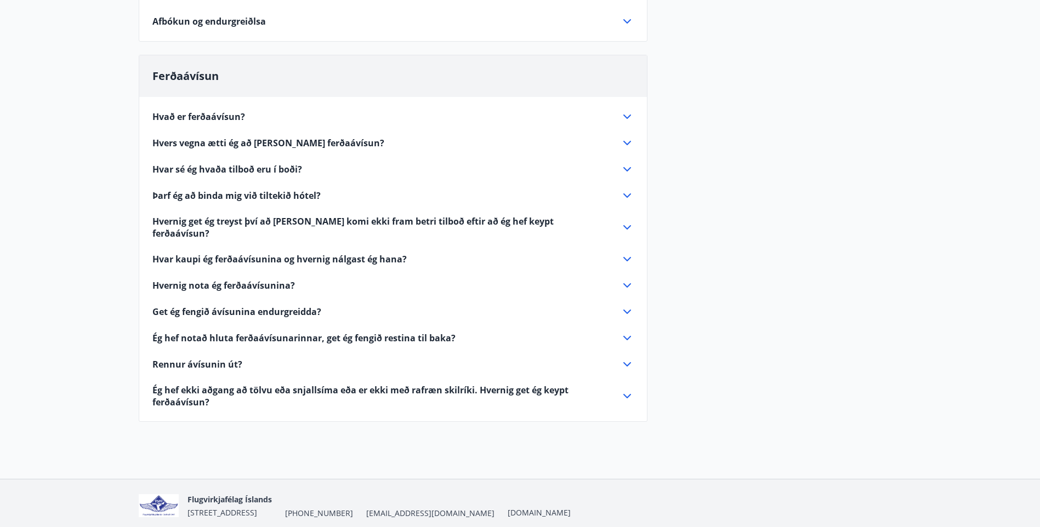
click at [229, 359] on span "Rennur ávísunin út?" at bounding box center [197, 365] width 90 height 12
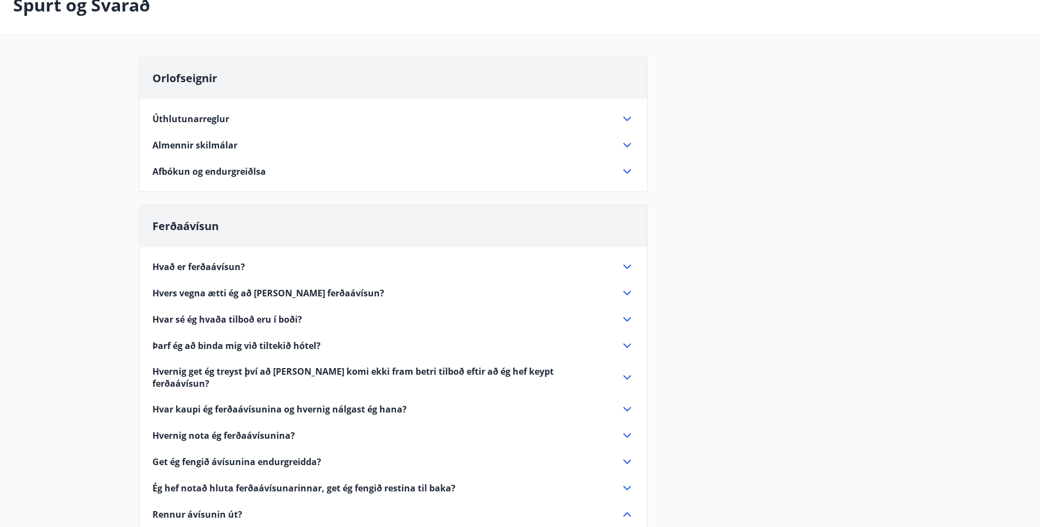
scroll to position [0, 0]
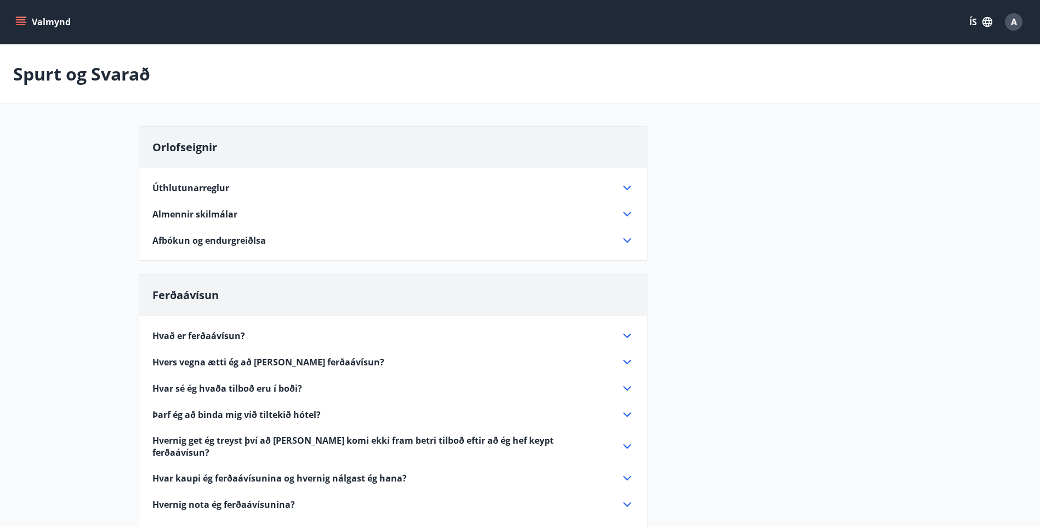
click at [18, 19] on icon "menu" at bounding box center [20, 21] width 11 height 11
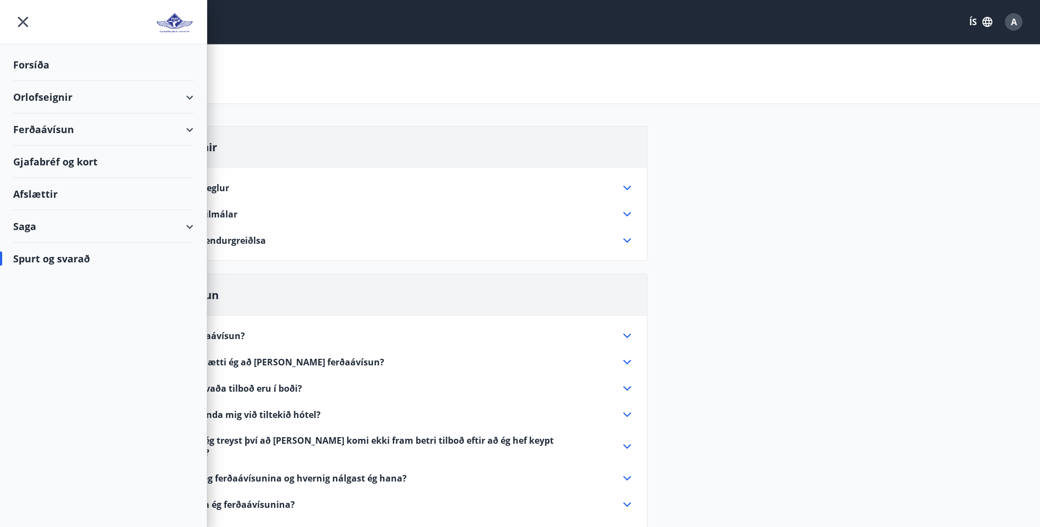
click at [194, 101] on icon at bounding box center [189, 97] width 13 height 13
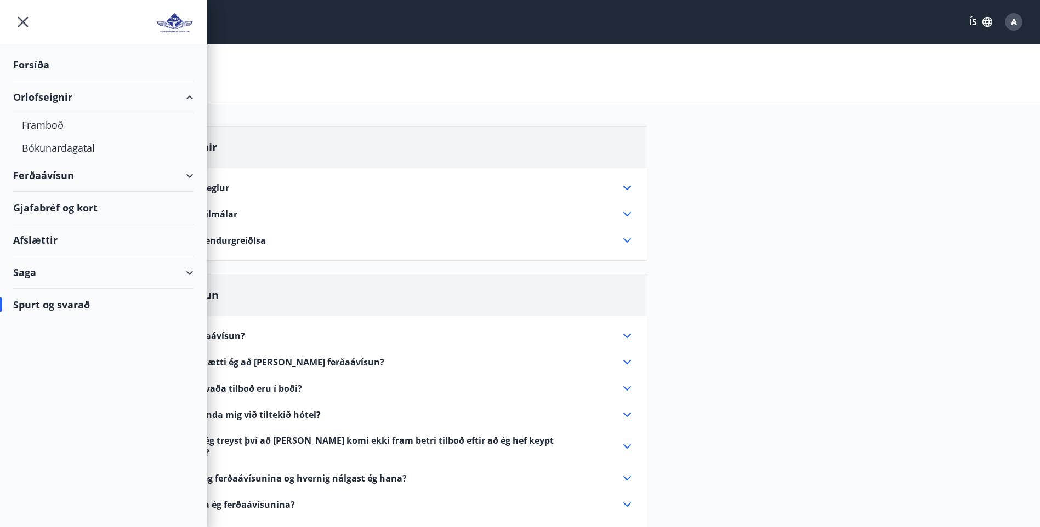
click at [194, 101] on icon at bounding box center [189, 97] width 13 height 13
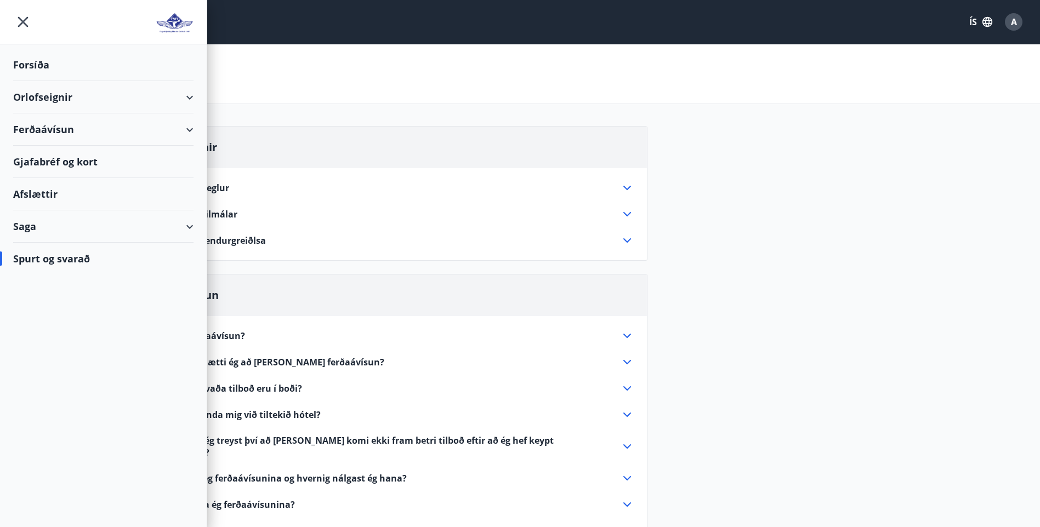
click at [14, 12] on div at bounding box center [103, 22] width 207 height 44
click at [25, 13] on icon "menu" at bounding box center [23, 22] width 20 height 20
